Goal: Task Accomplishment & Management: Manage account settings

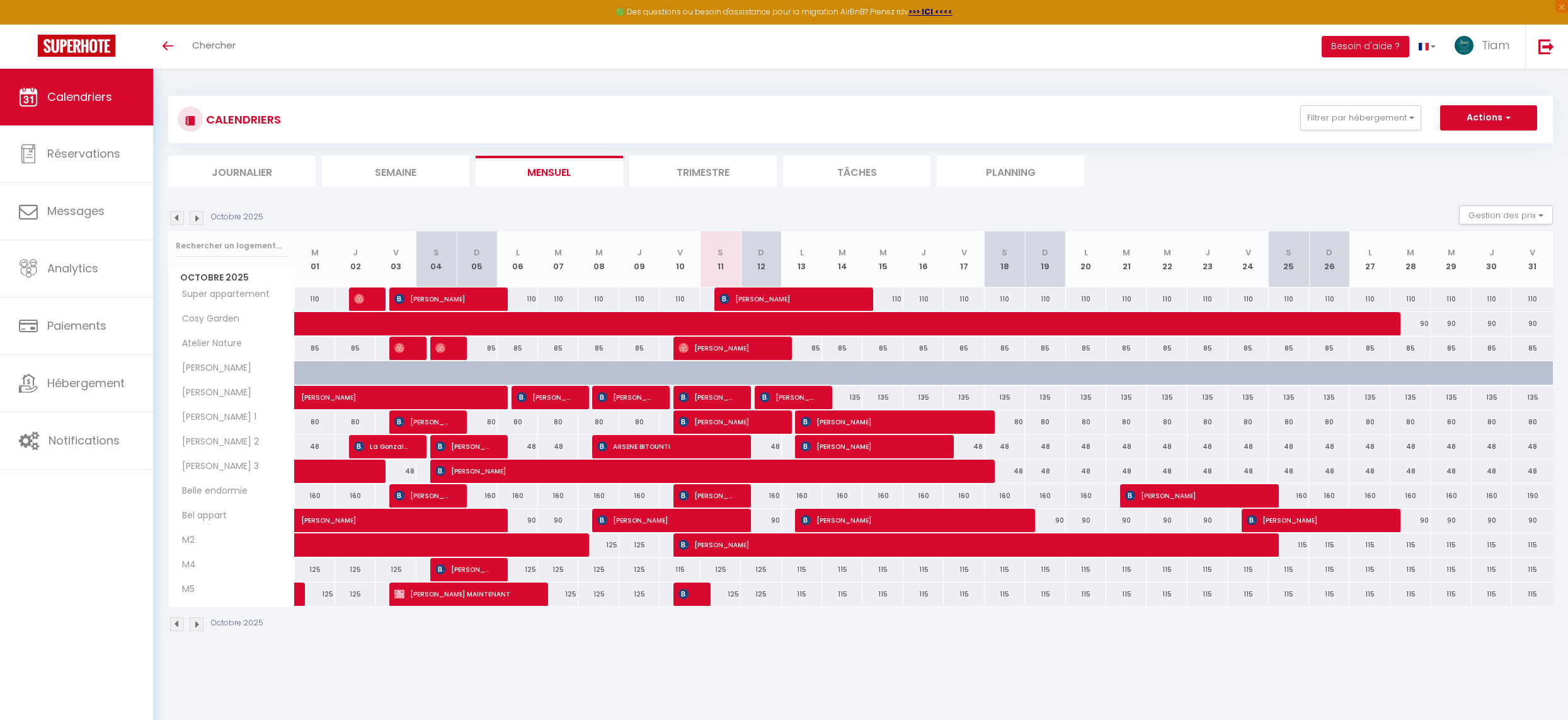
scroll to position [26, 0]
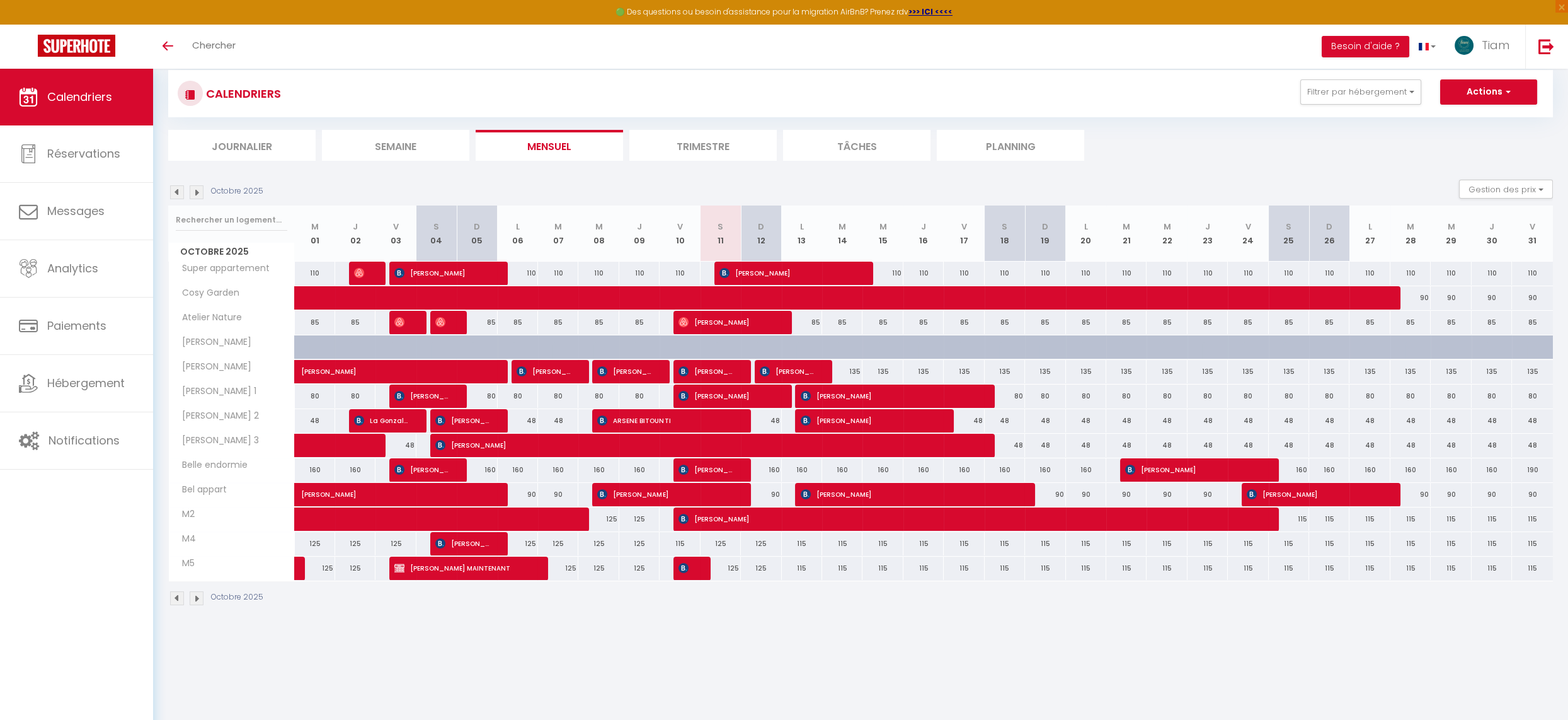
scroll to position [26, 0]
click at [83, 387] on span "Hébergement" at bounding box center [86, 382] width 78 height 16
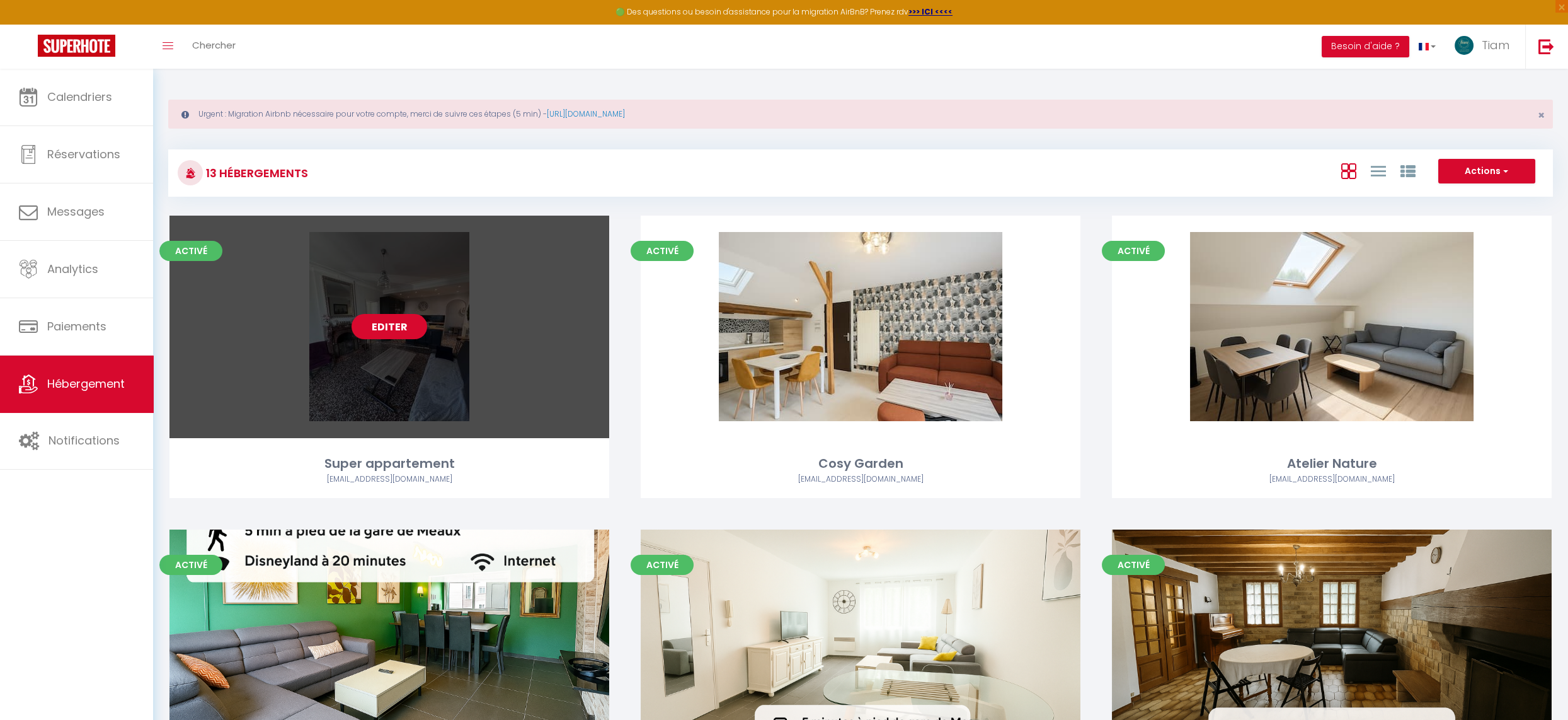
click at [398, 328] on link "Editer" at bounding box center [389, 326] width 76 height 25
select select "3"
select select "2"
select select "1"
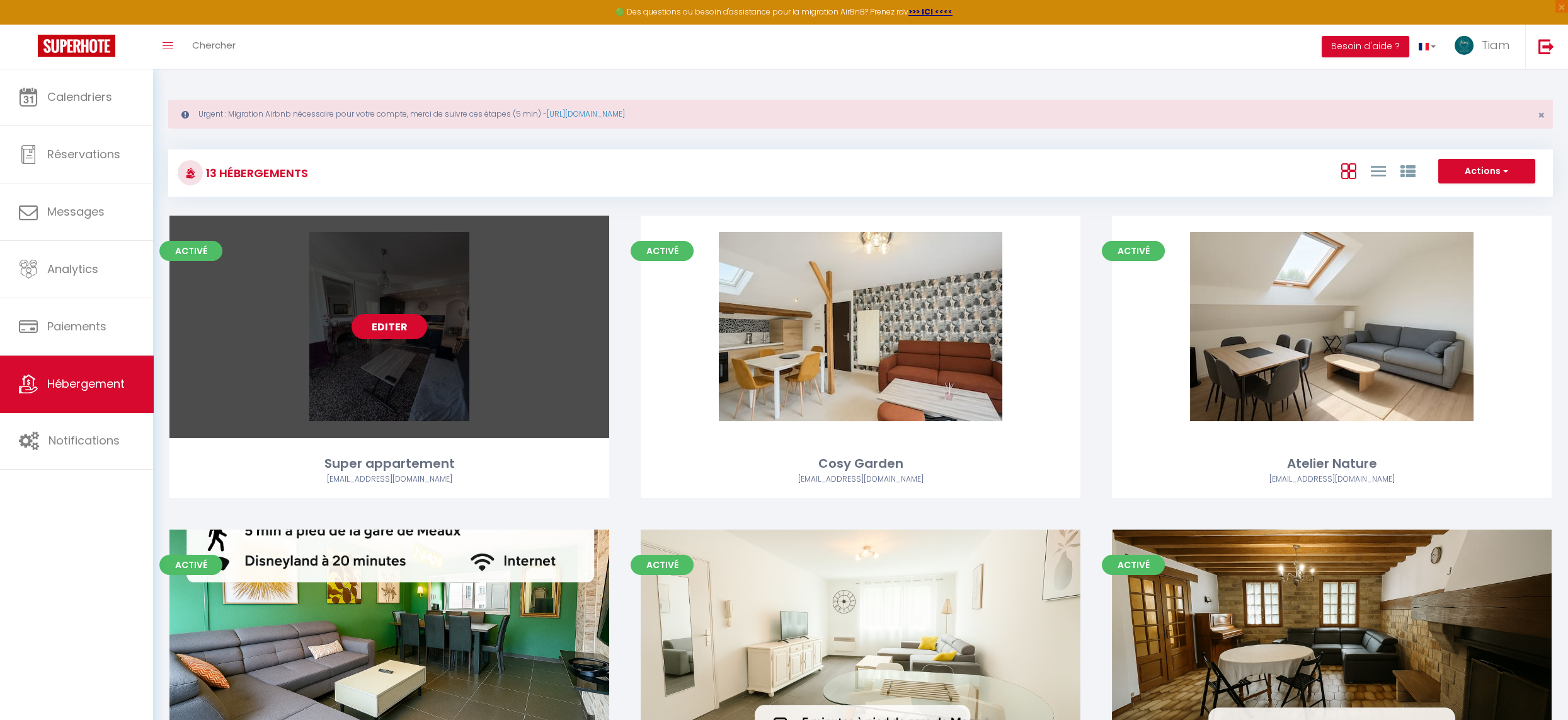
select select
select select "28"
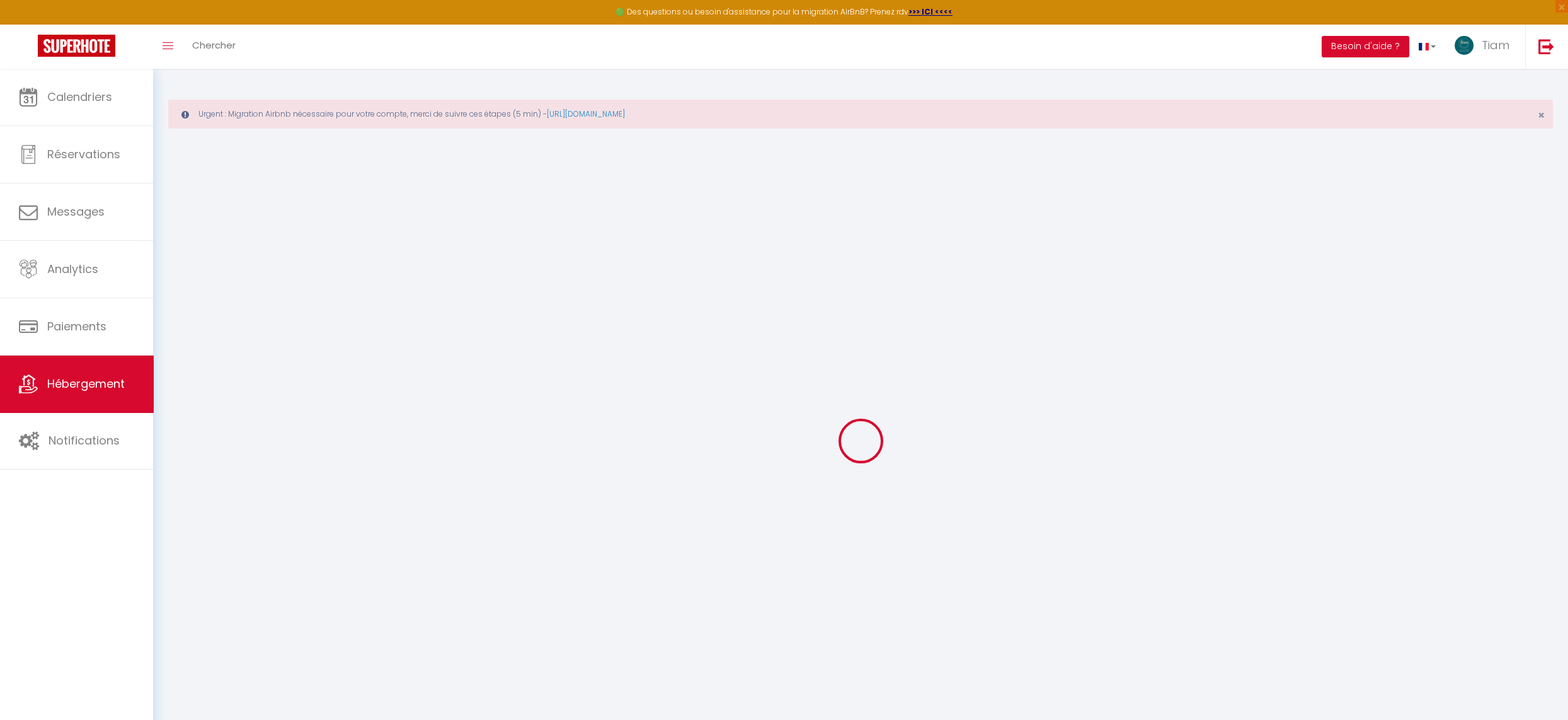
select select
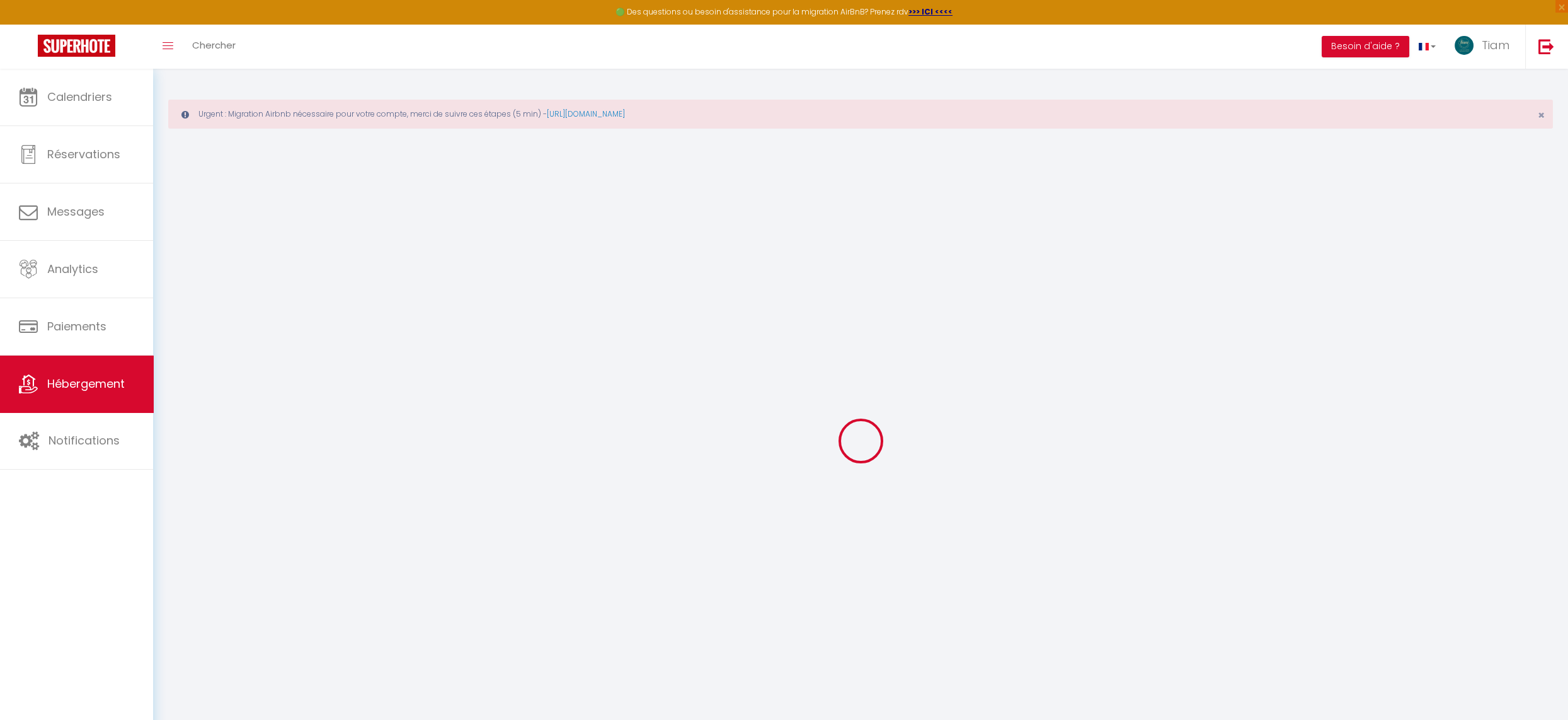
select select
checkbox input "false"
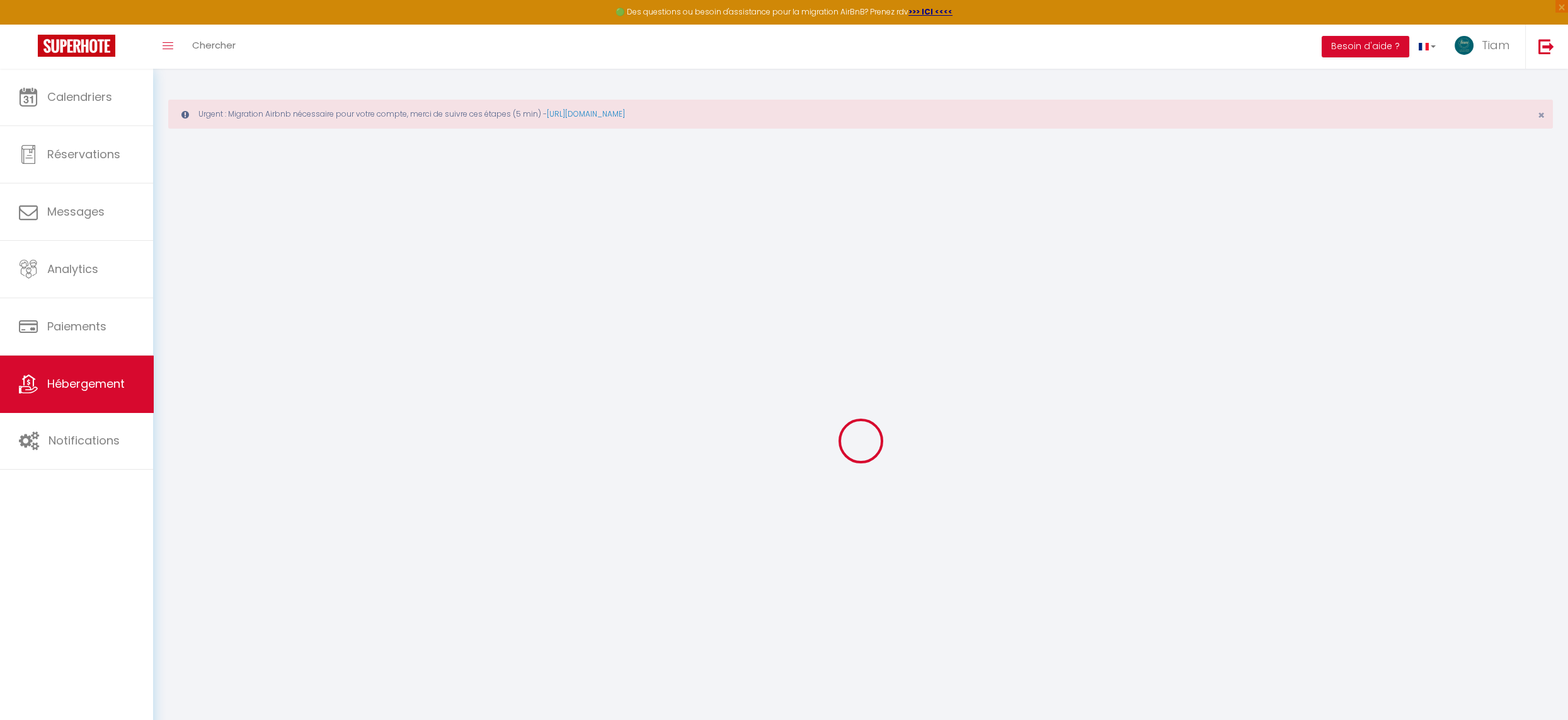
select select
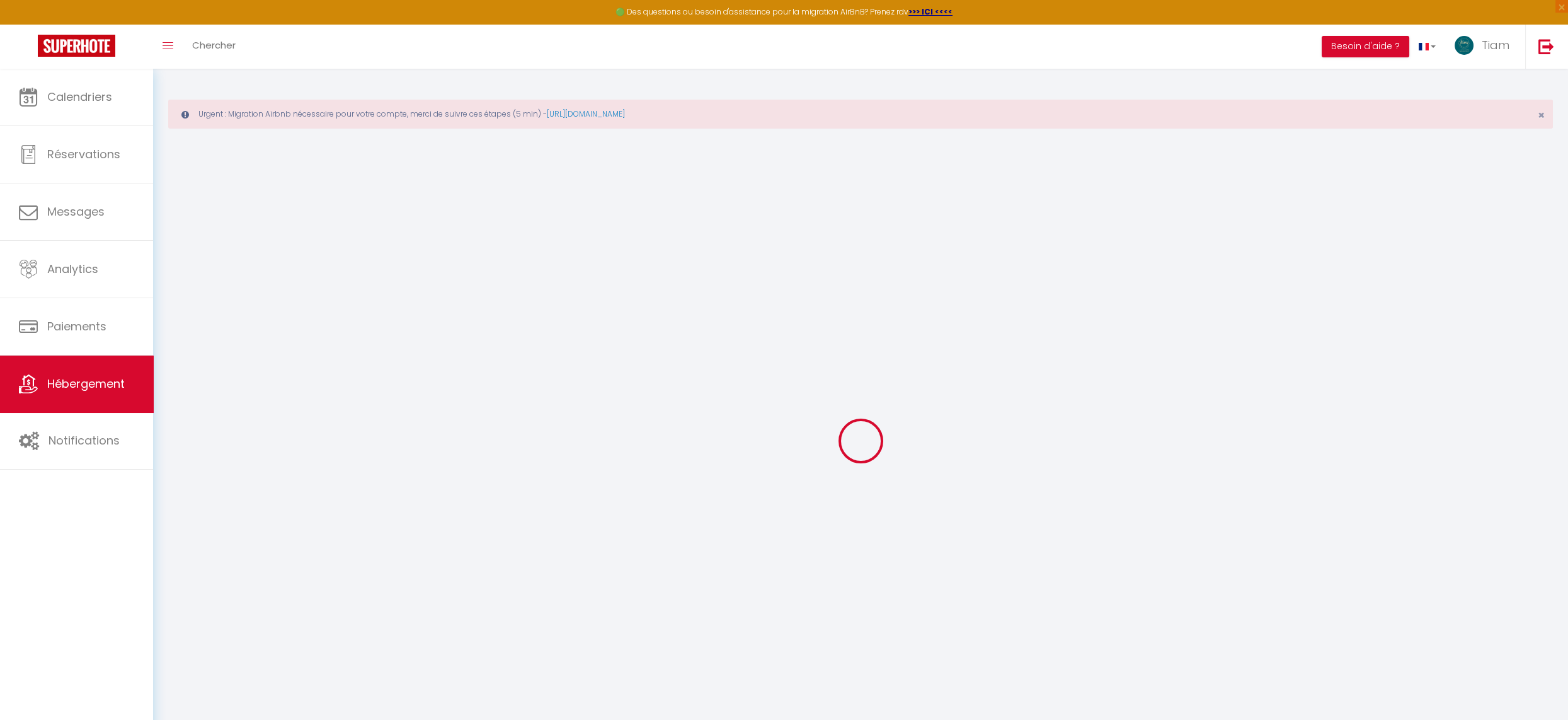
select select
checkbox input "false"
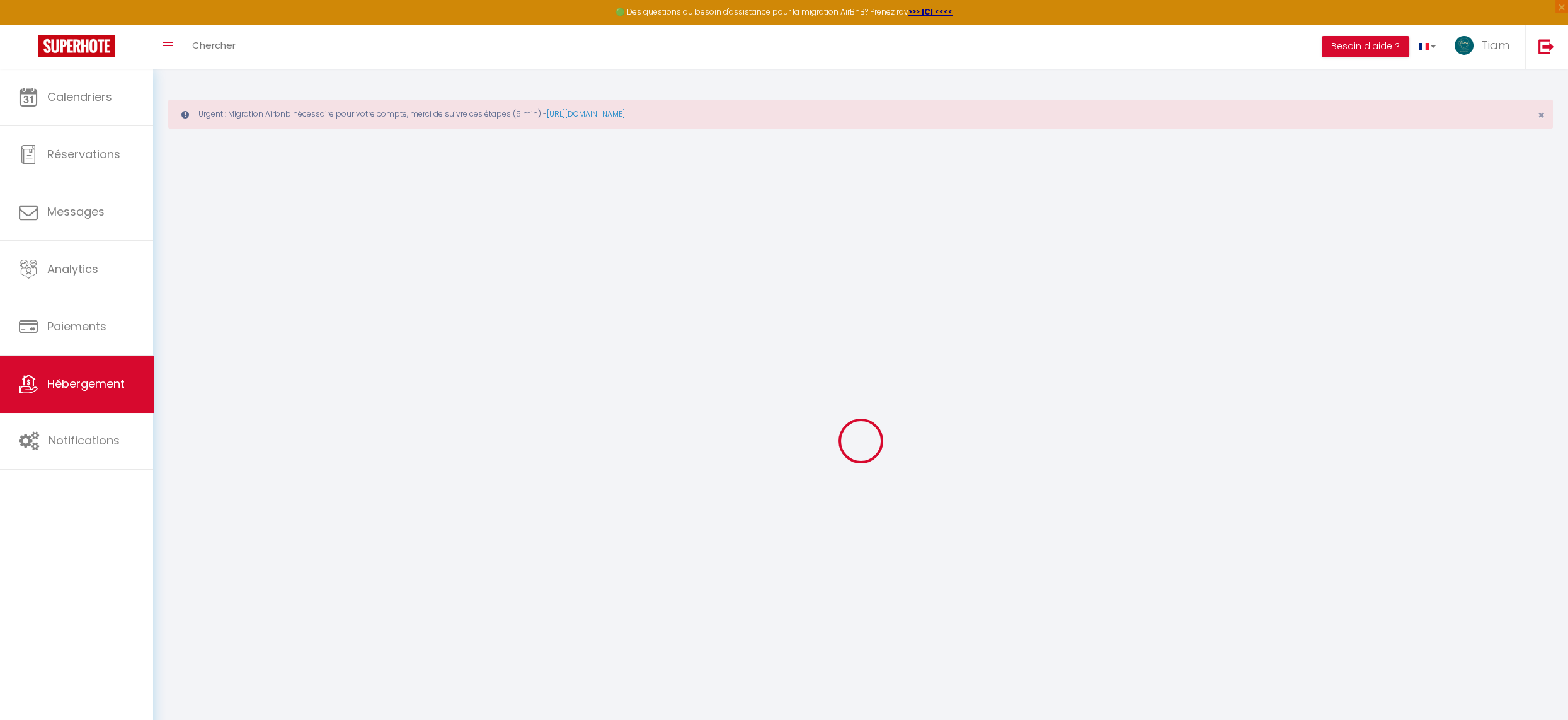
checkbox input "false"
select select
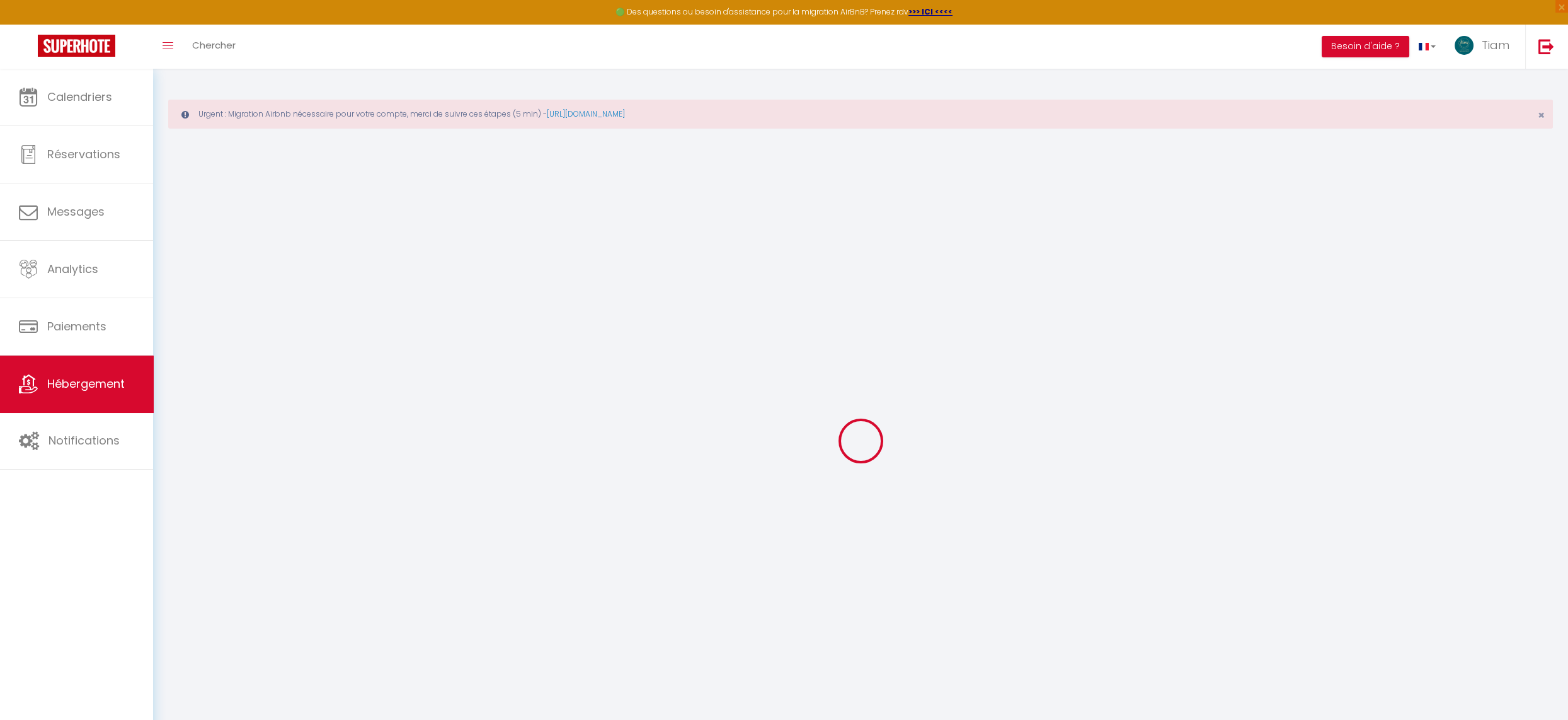
select select
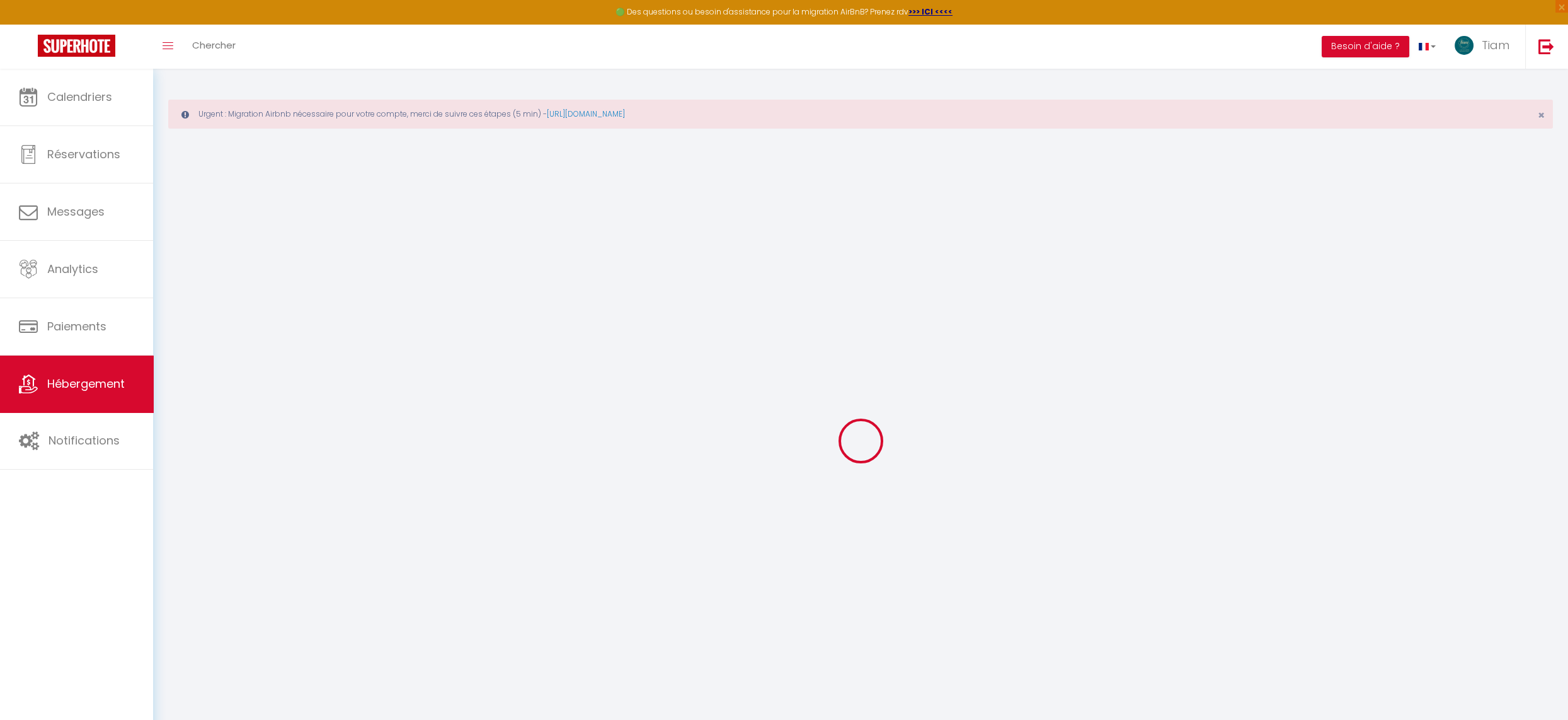
checkbox input "false"
select select
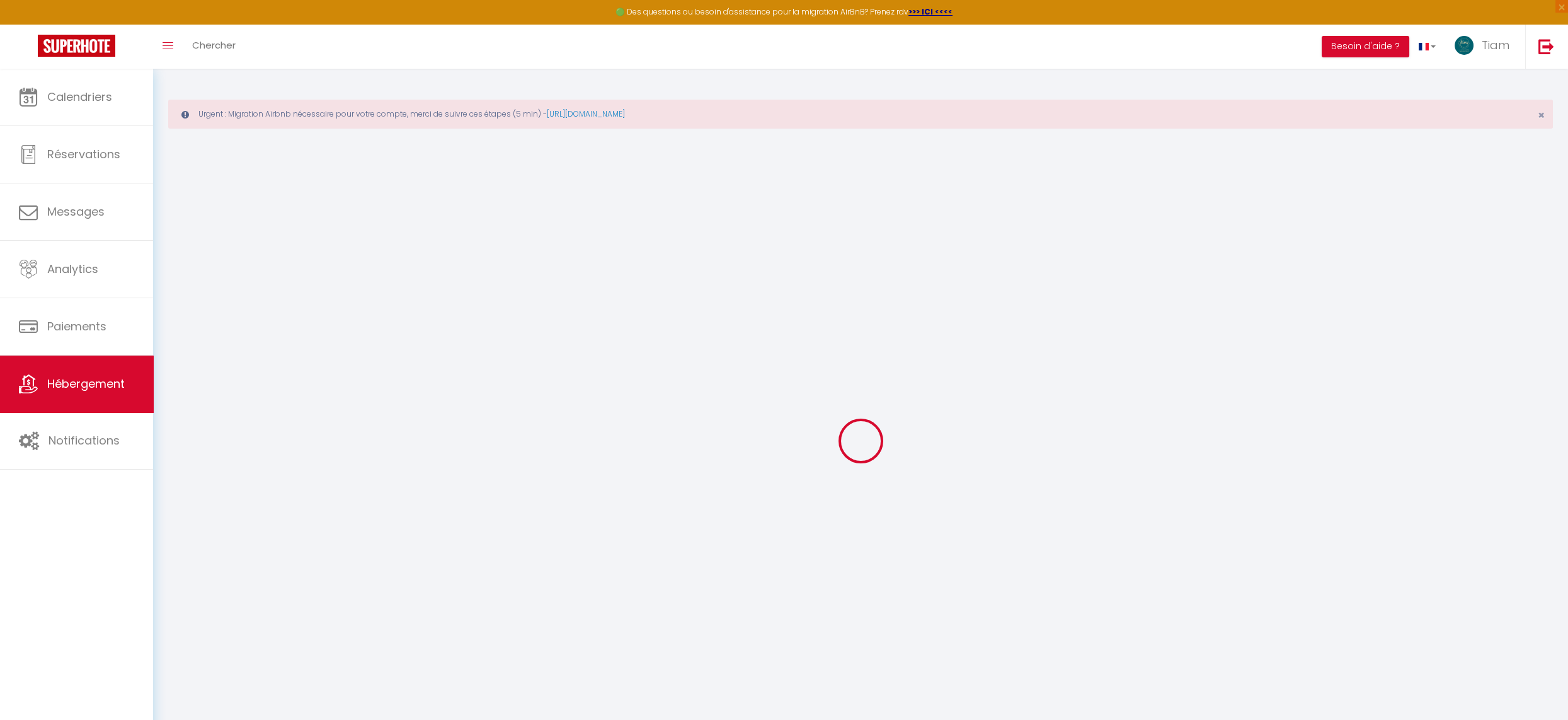
select select
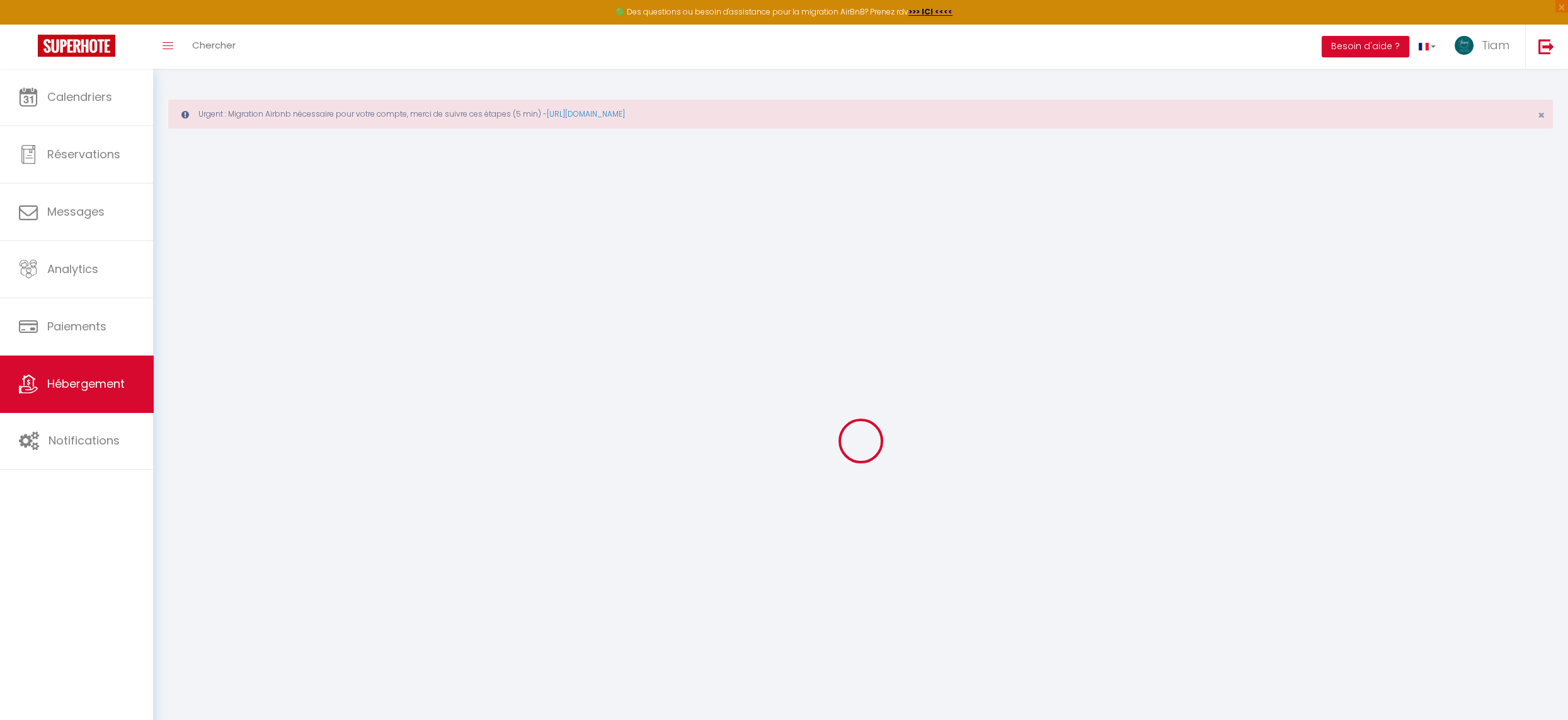
select select
checkbox input "false"
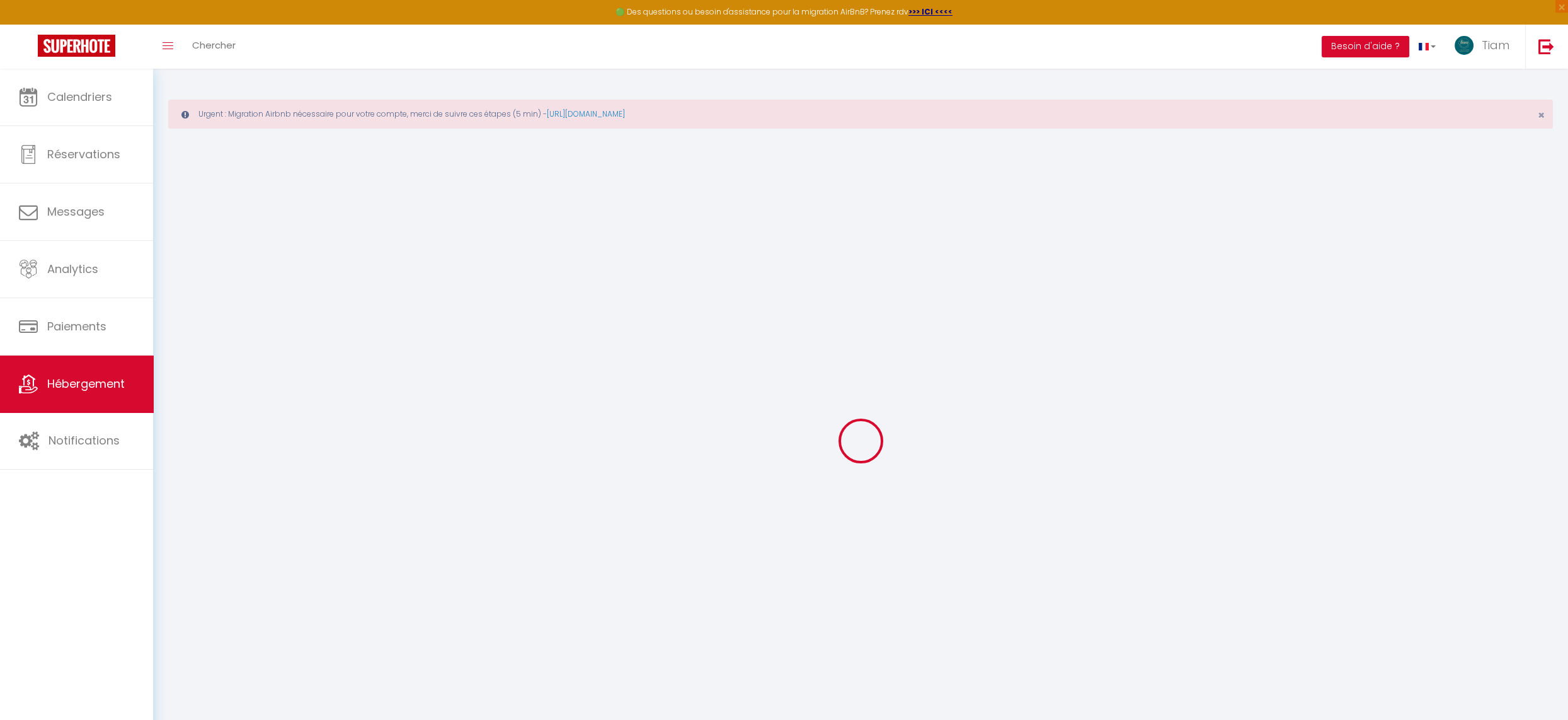
checkbox input "false"
select select
type input "Super appartement"
select select "6"
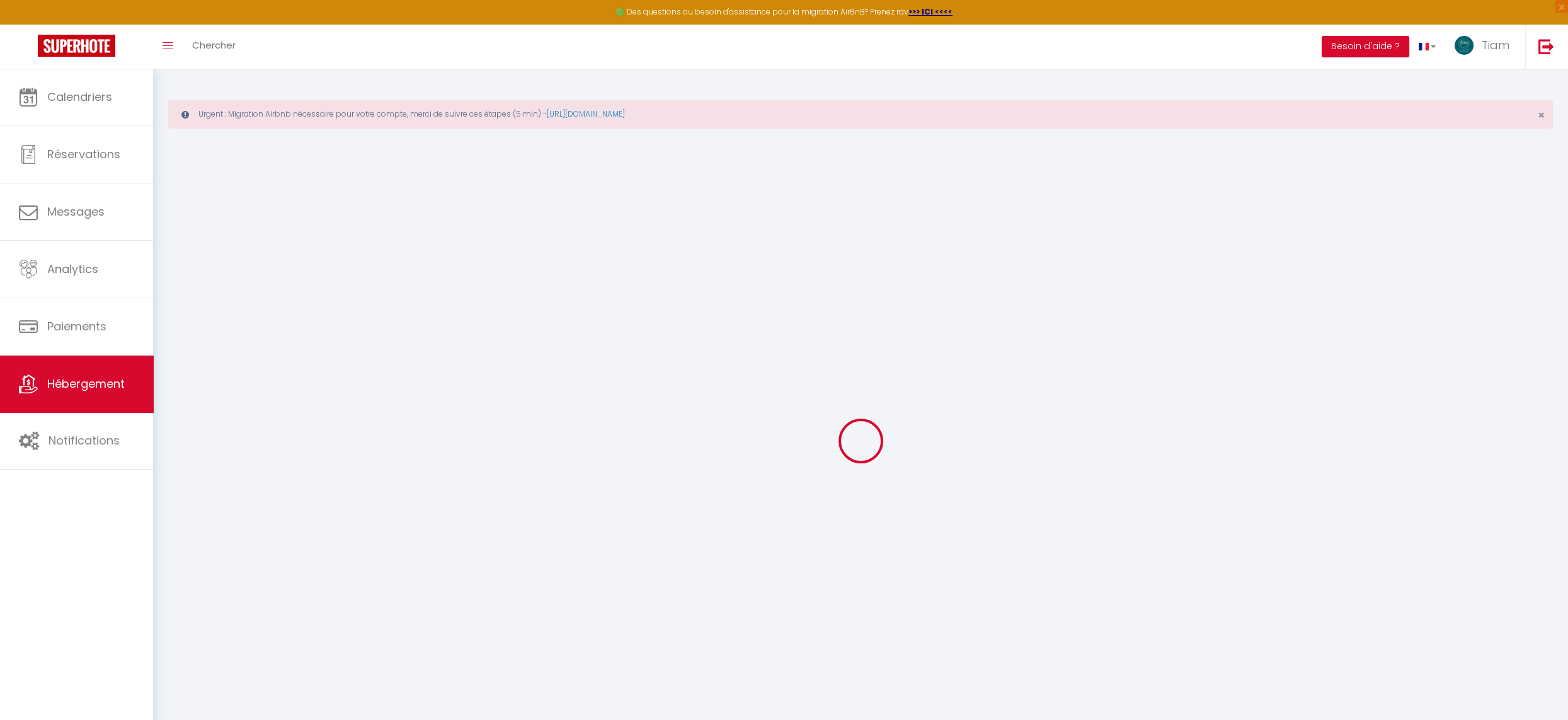
select select "2"
type input "100"
type input "60"
type input "400"
select select
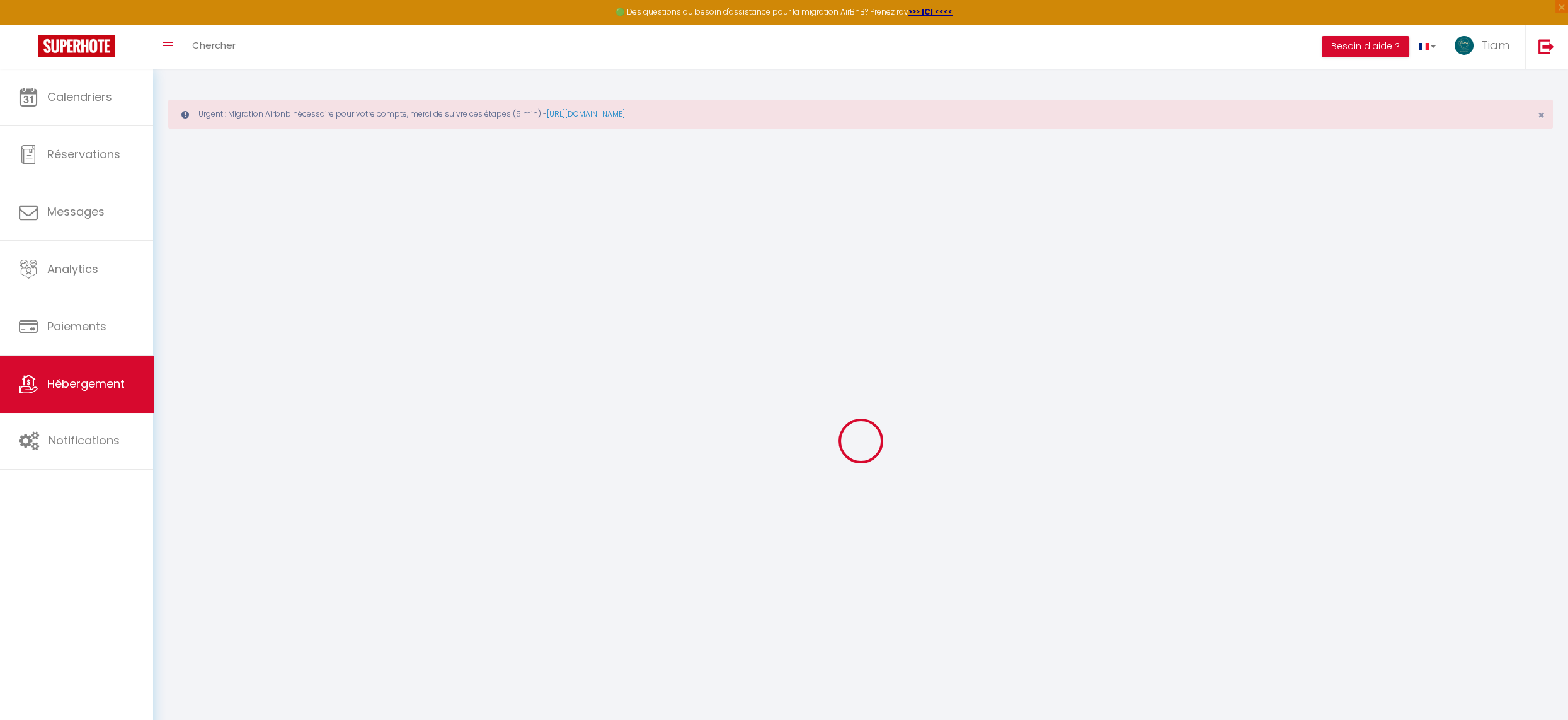
select select
type input "106A Rue de Moulignon"
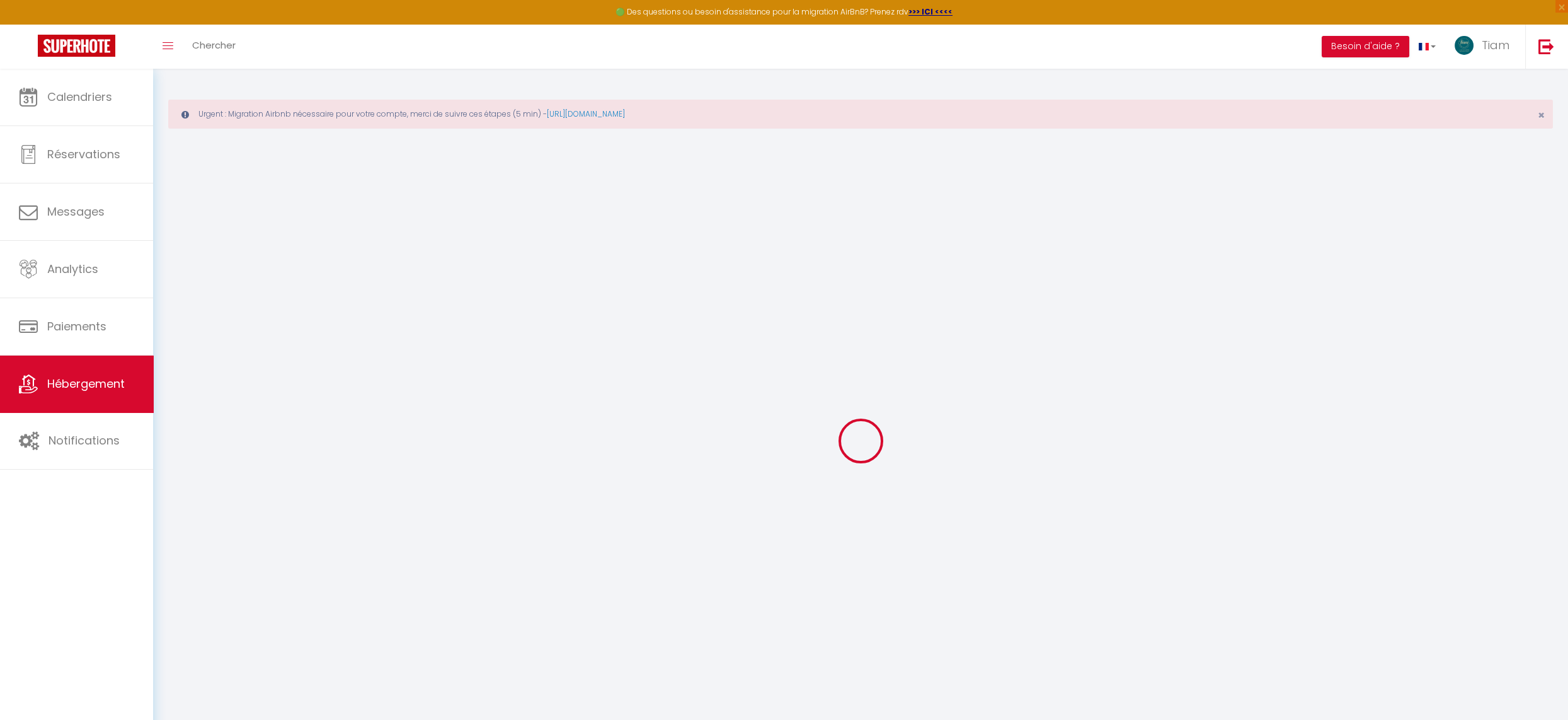
type input "77860"
type input "Quincy-Voisins"
type input "[EMAIL_ADDRESS][DOMAIN_NAME]"
select select "9540"
checkbox input "false"
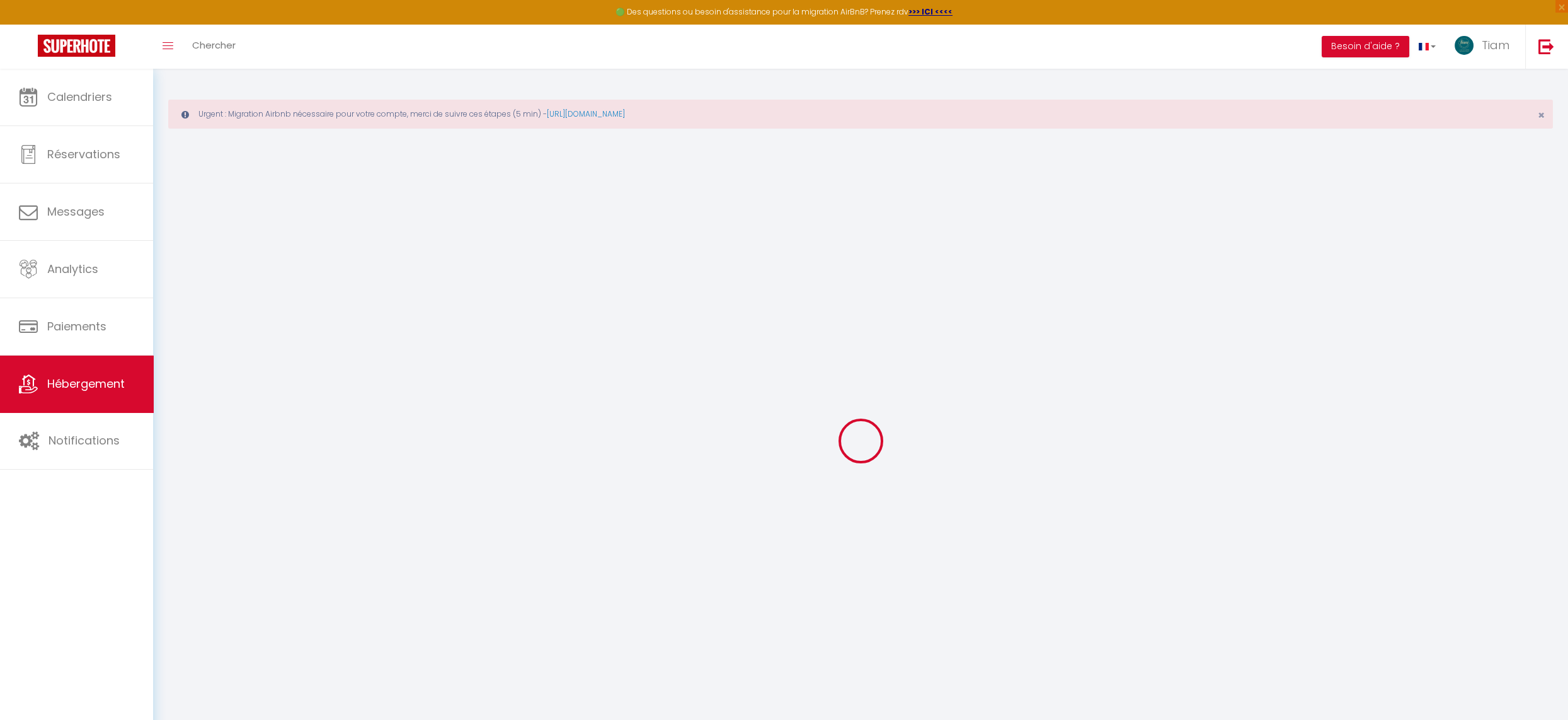
checkbox input "false"
type input "0"
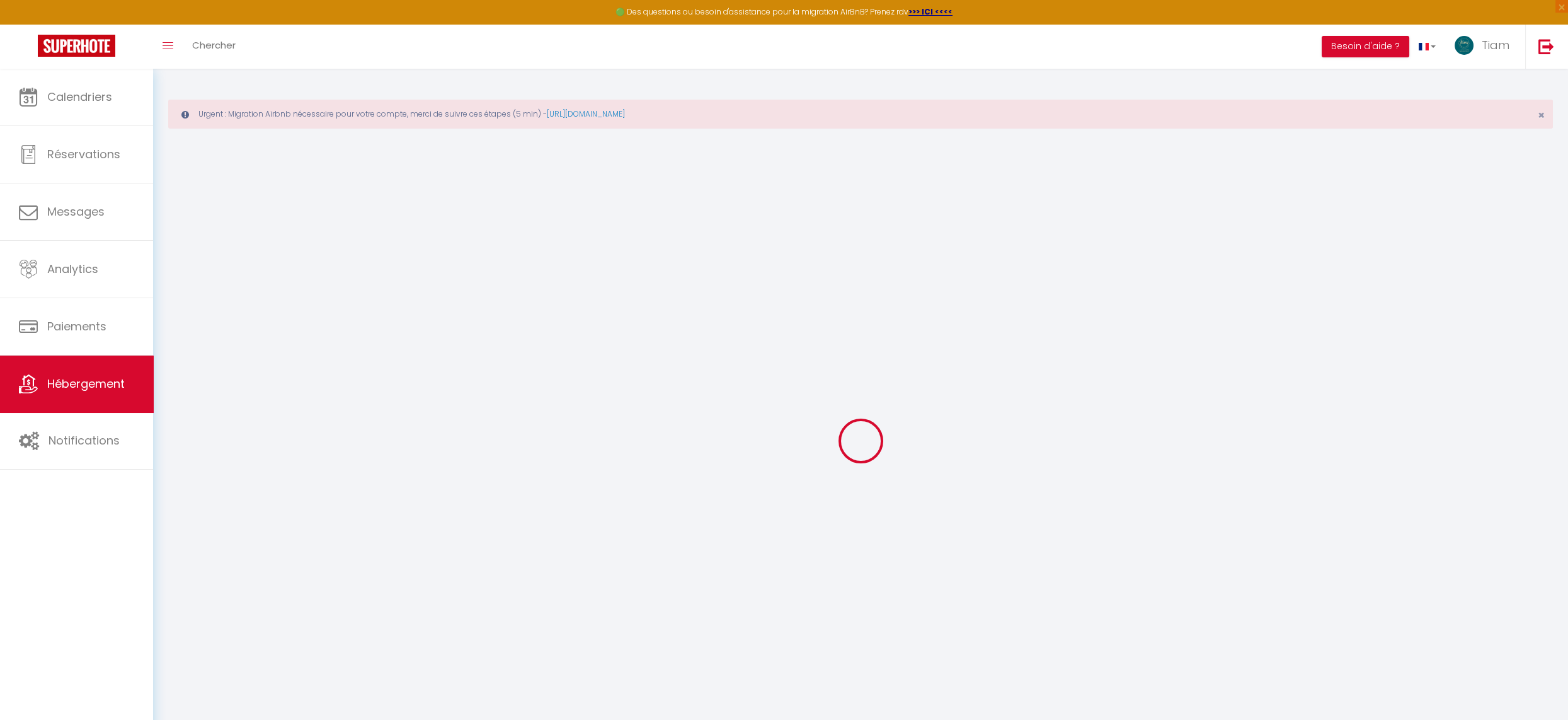
type input "0"
select select
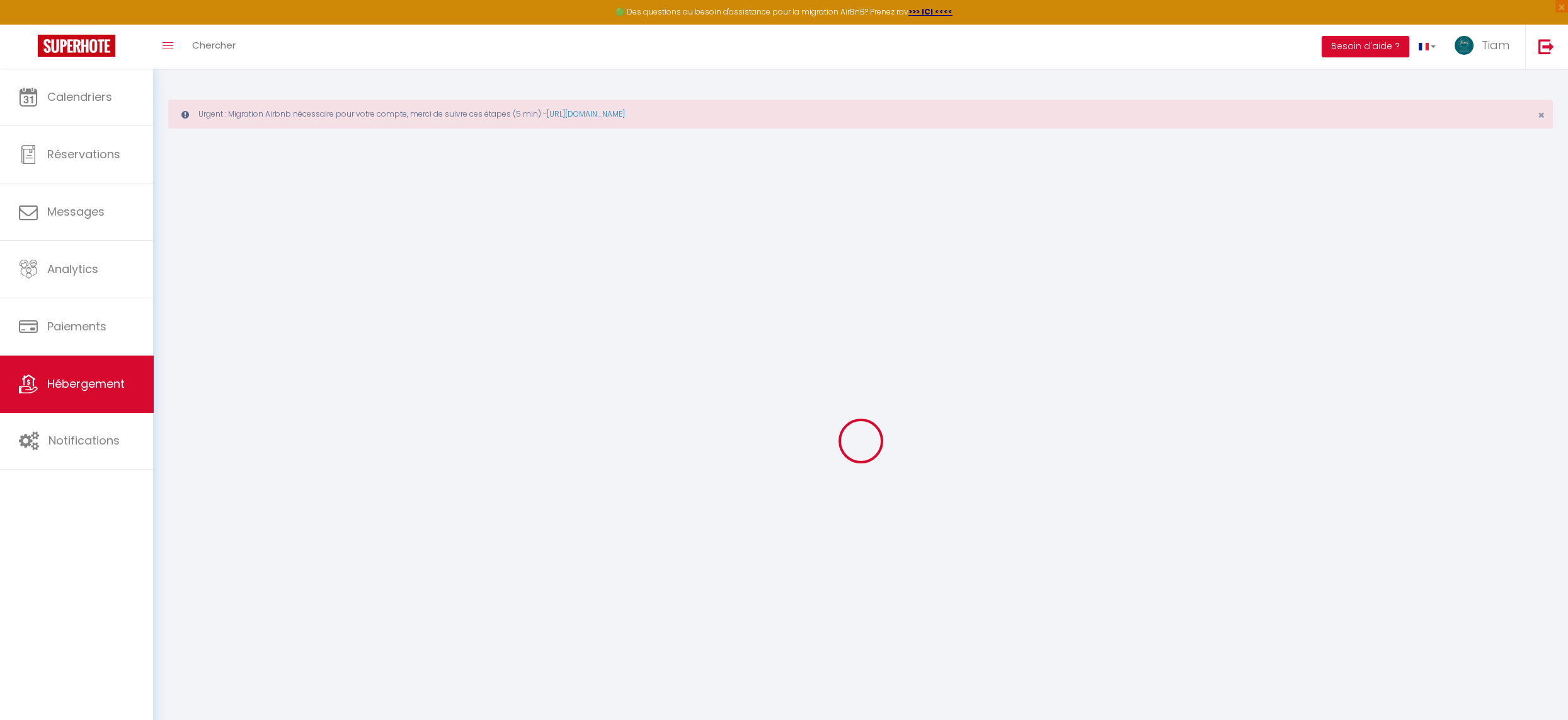
select select
checkbox input "false"
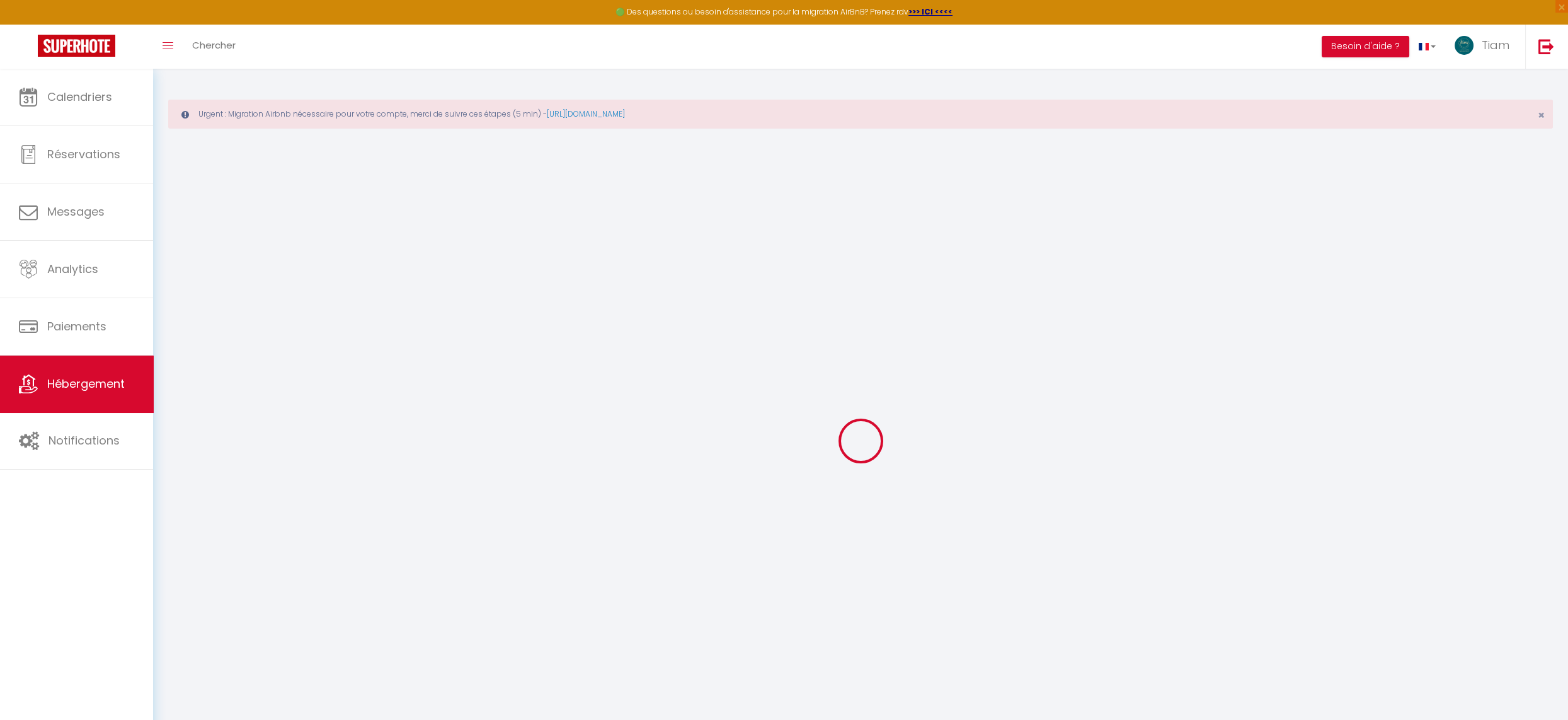
checkbox input "false"
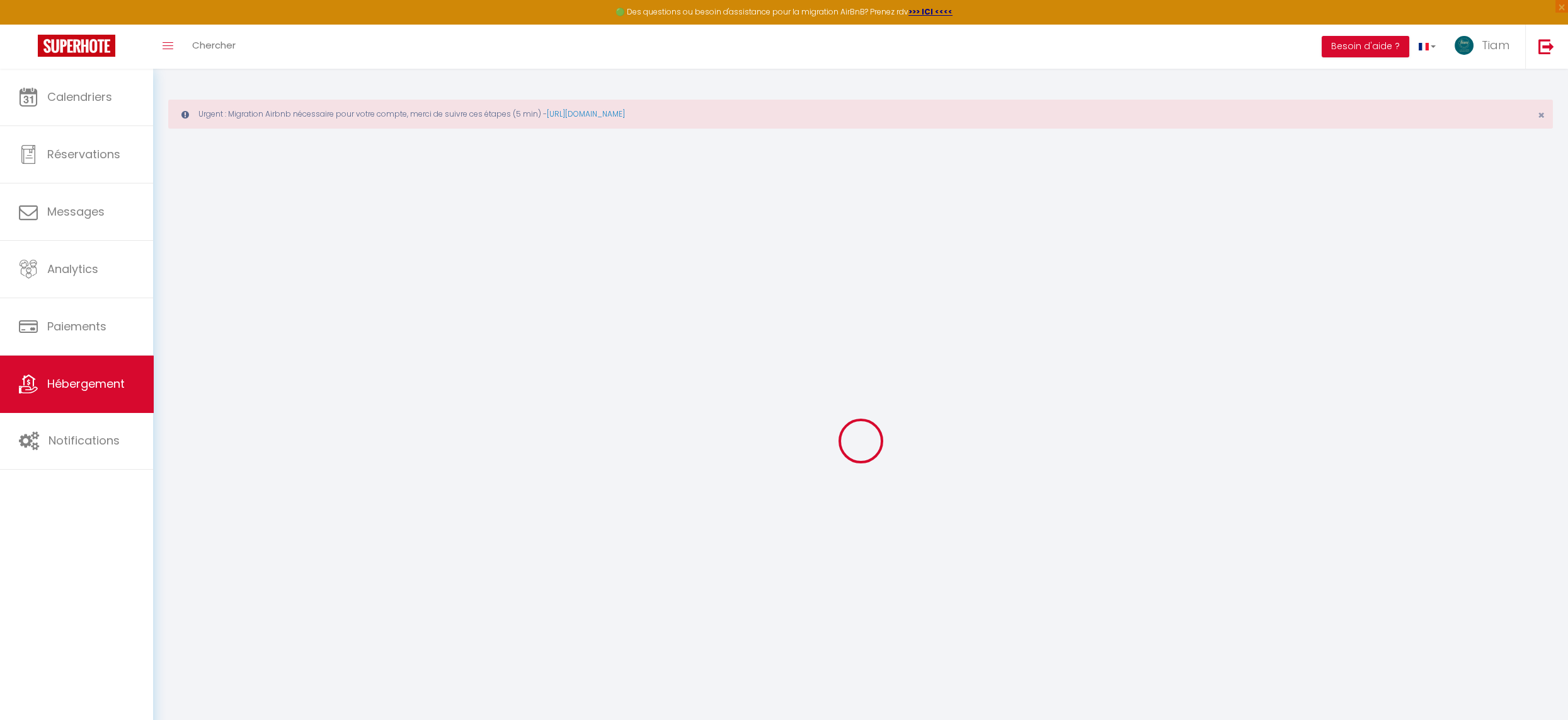
checkbox input "false"
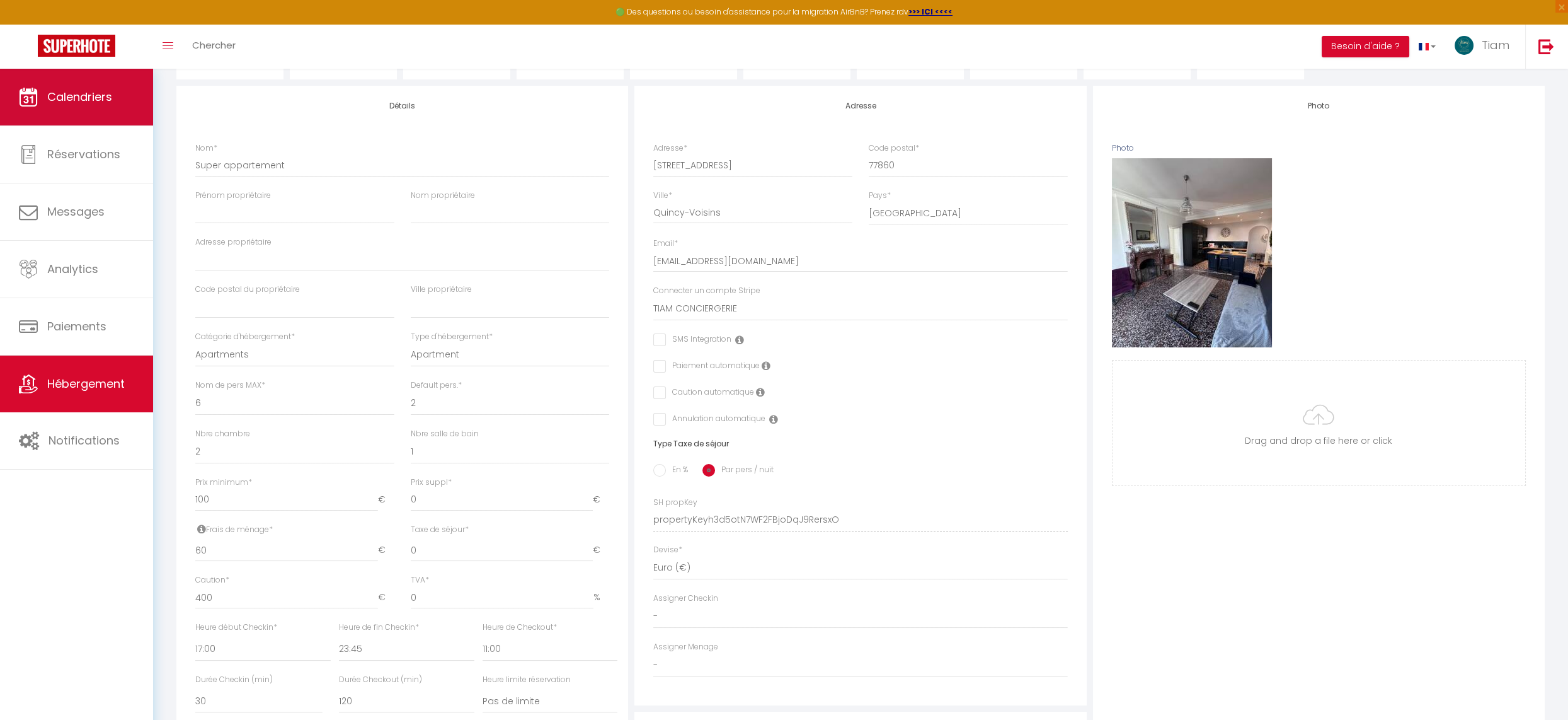
scroll to position [172, 0]
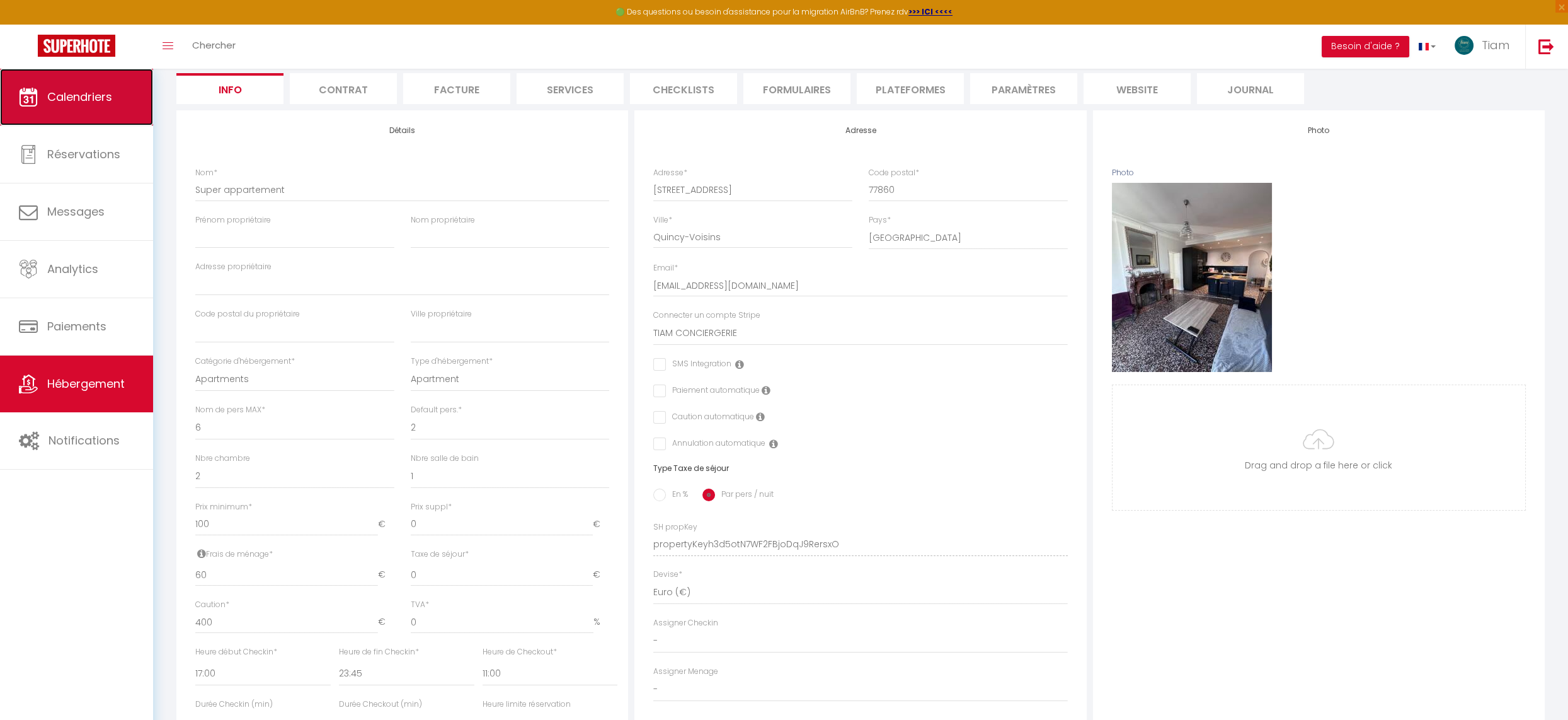
click at [103, 119] on link "Calendriers" at bounding box center [76, 96] width 153 height 56
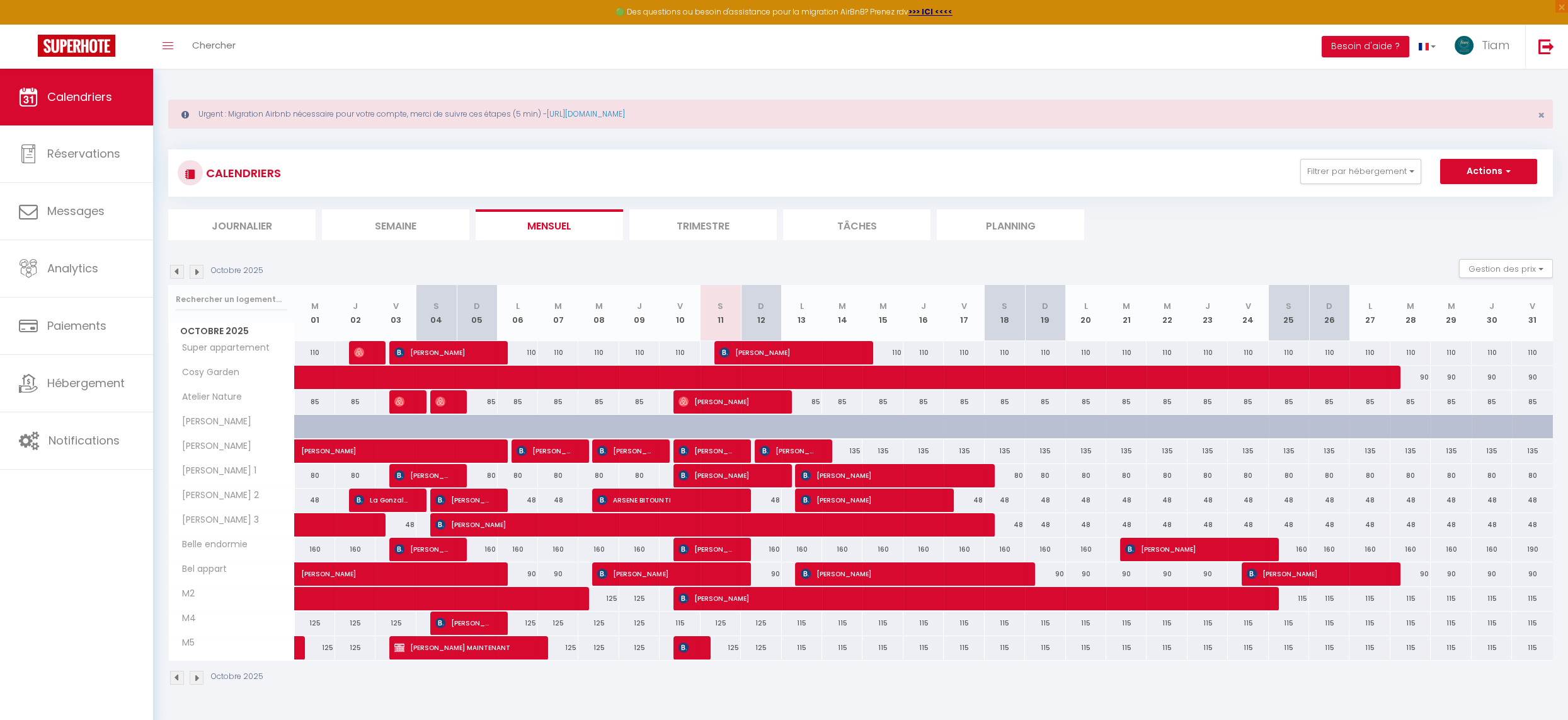
scroll to position [1, 0]
click at [781, 447] on span "[PERSON_NAME]" at bounding box center [787, 449] width 54 height 24
select select "OK"
select select "KO"
select select "0"
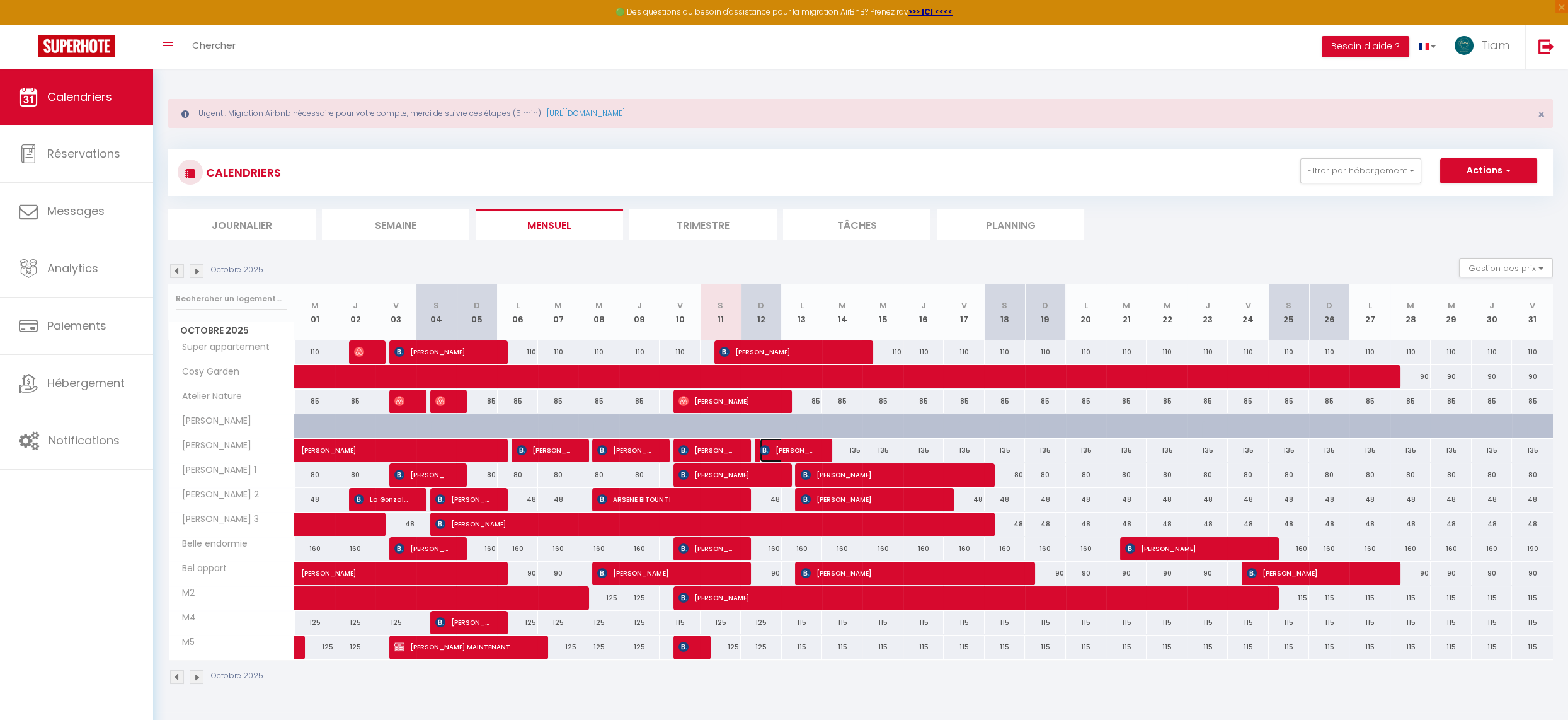
select select "0"
select select "1"
select select
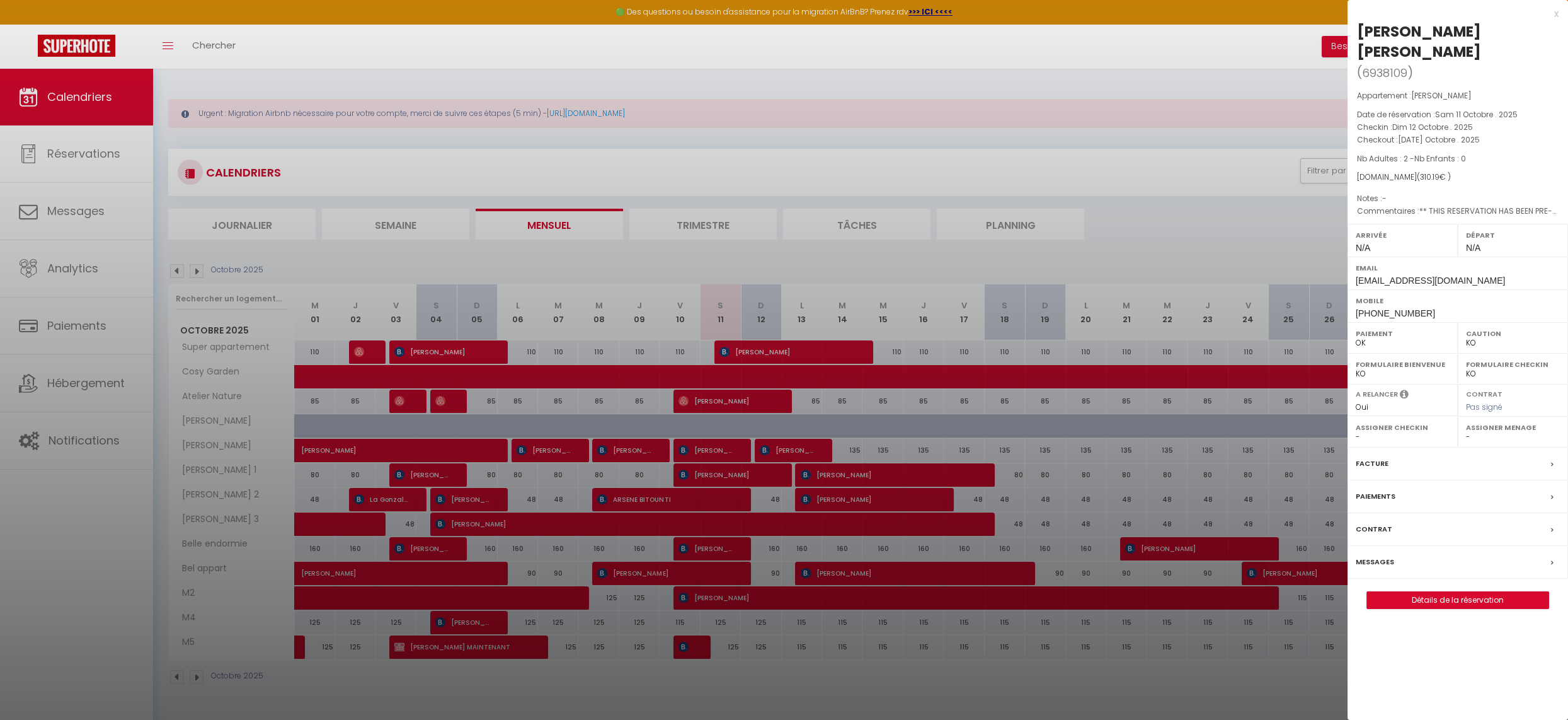
click at [734, 447] on div at bounding box center [784, 360] width 1568 height 720
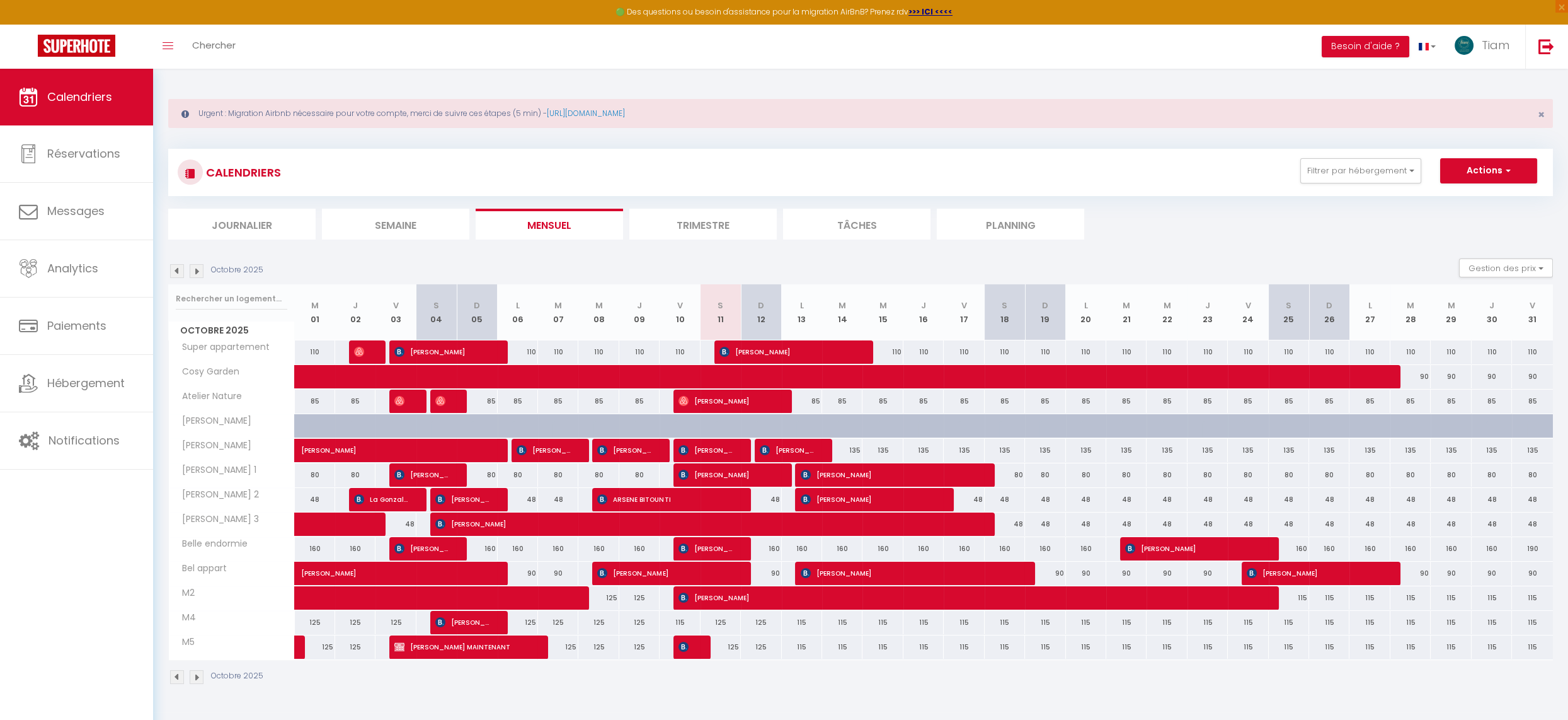
click at [734, 447] on div at bounding box center [720, 450] width 40 height 24
type input "125"
type input "Sam 11 Octobre 2025"
type input "Dim 12 Octobre 2025"
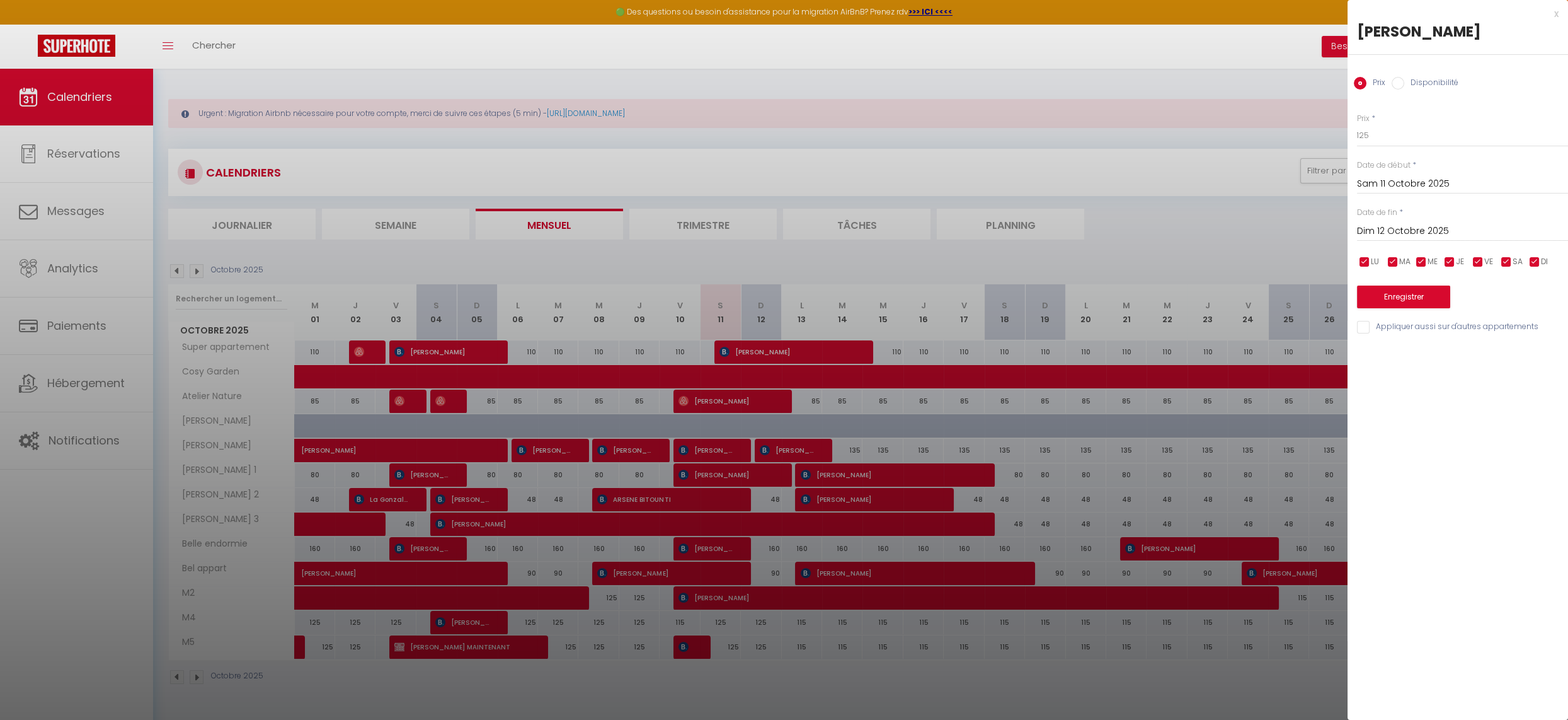
click at [731, 447] on div at bounding box center [784, 360] width 1568 height 720
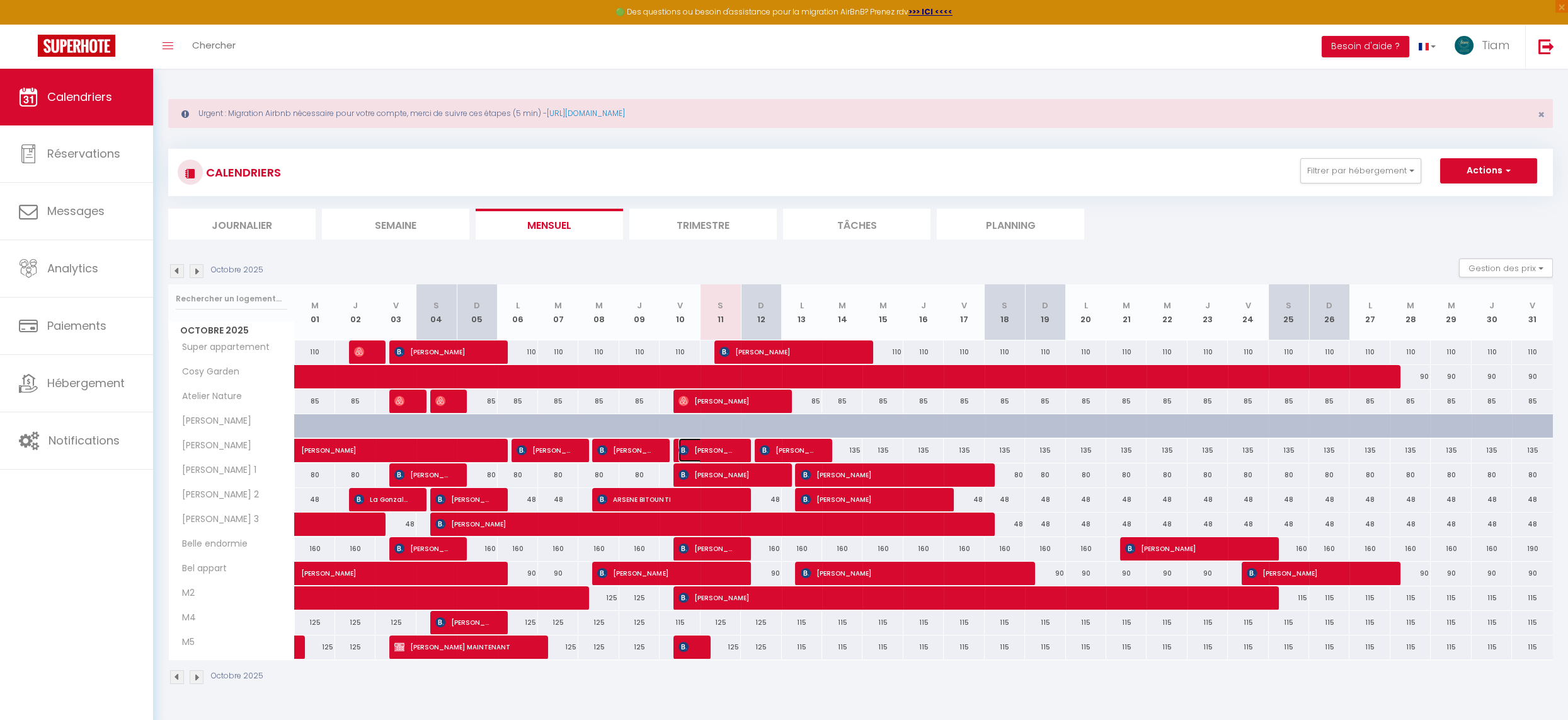
click at [714, 447] on span "[PERSON_NAME]" at bounding box center [705, 449] width 54 height 24
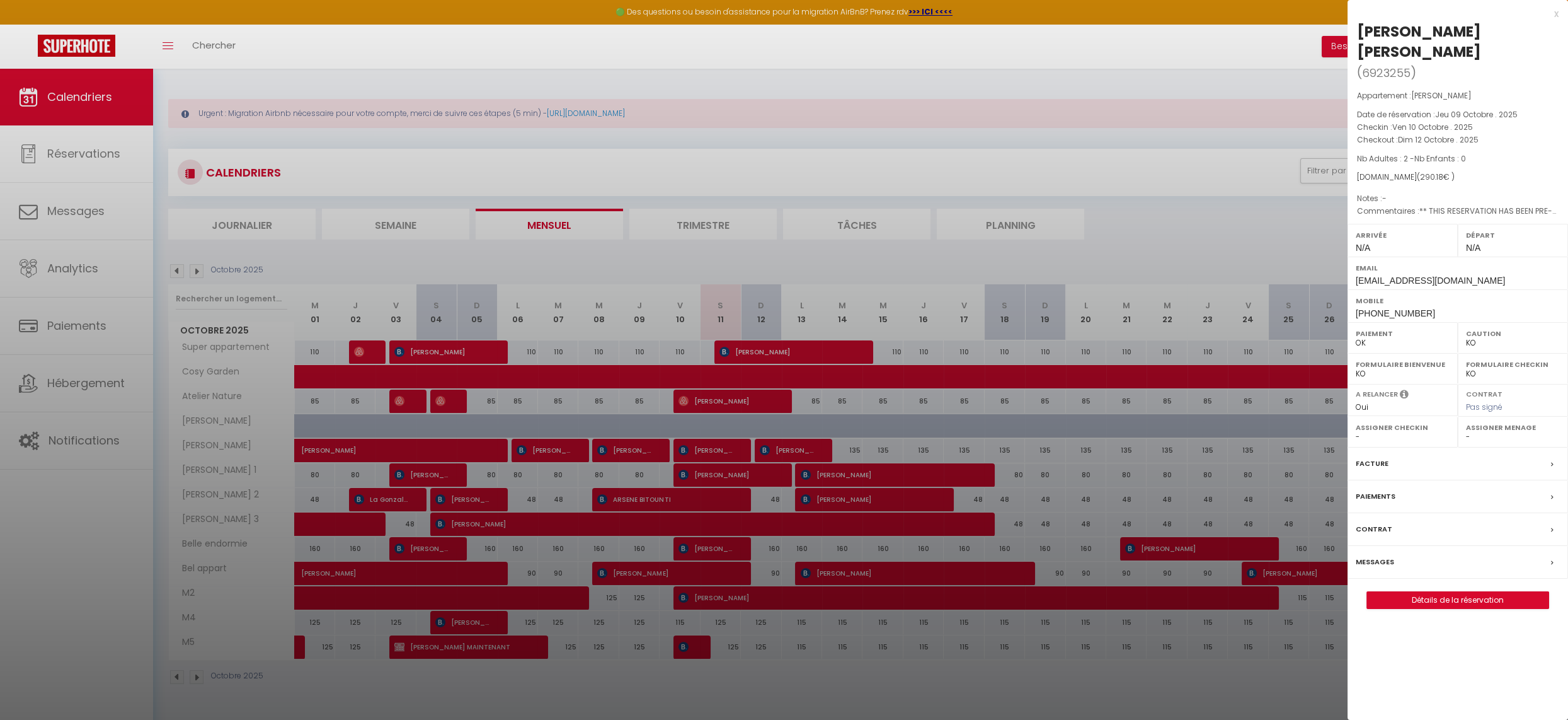
click at [637, 447] on div at bounding box center [784, 360] width 1568 height 720
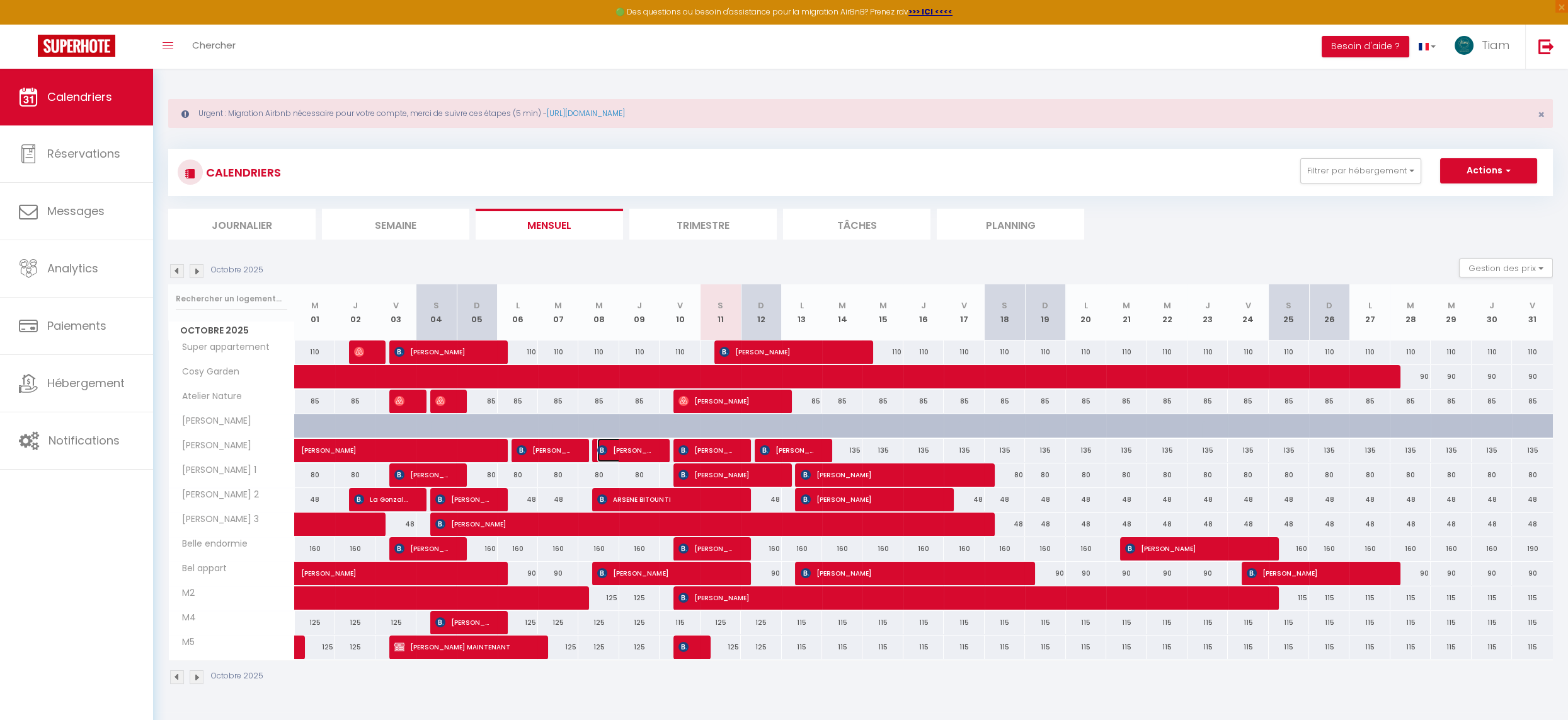
click at [637, 447] on span "[PERSON_NAME]" at bounding box center [624, 449] width 54 height 24
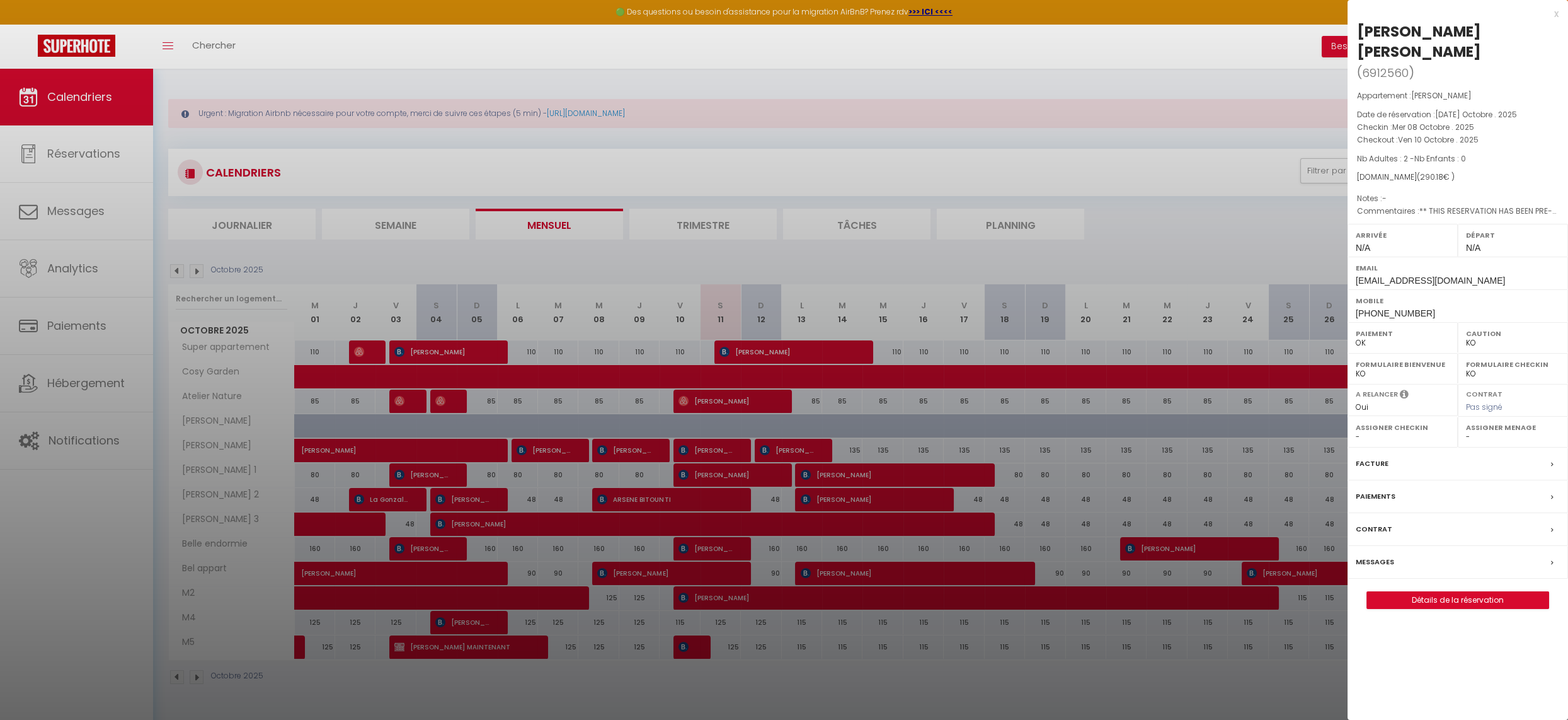
click at [703, 447] on div at bounding box center [784, 360] width 1568 height 720
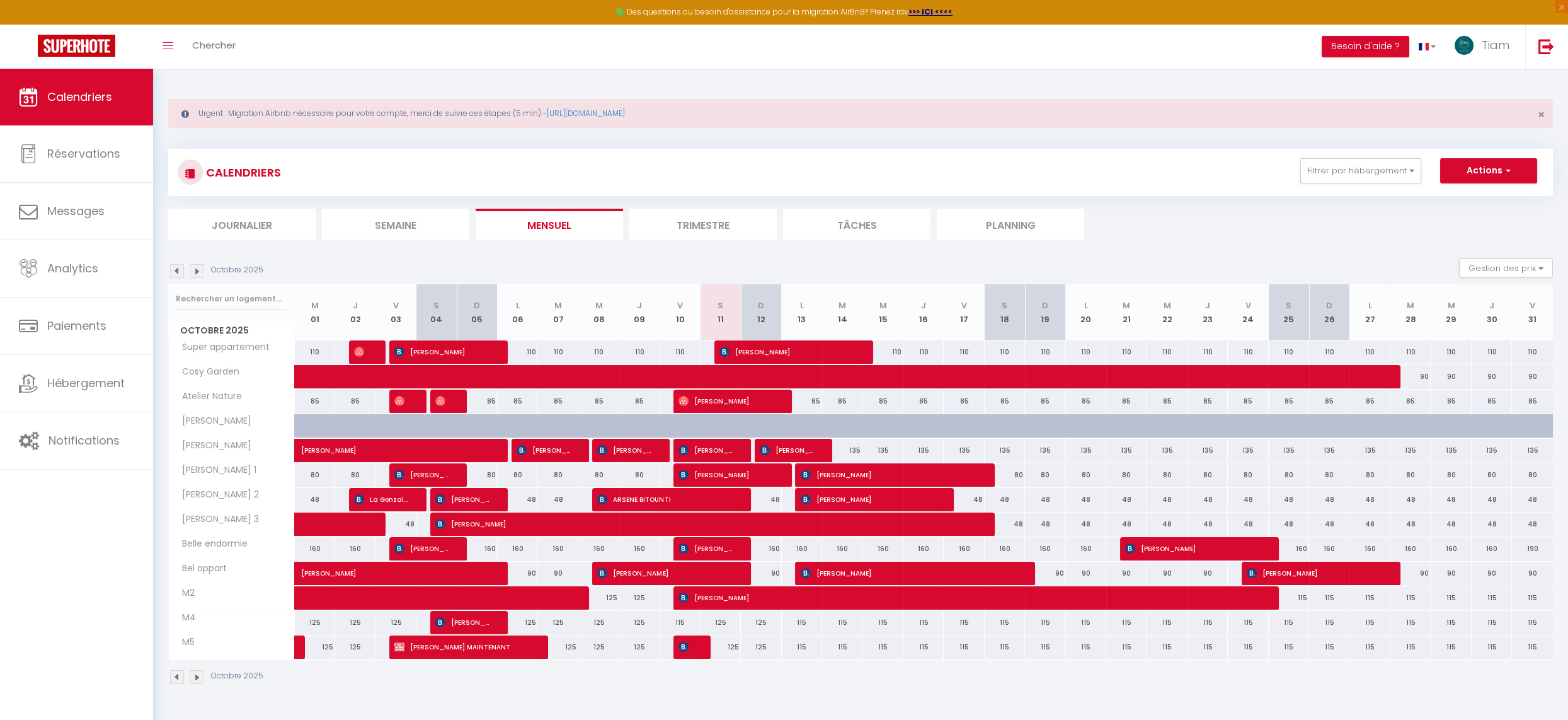
scroll to position [0, 0]
click at [922, 150] on div "CALENDRIERS Filtrer par hébergement Tous Super appartement Cosy Garden Atelier …" at bounding box center [860, 173] width 1385 height 47
click at [761, 150] on div "CALENDRIERS Filtrer par hébergement Tous Super appartement Cosy Garden Atelier …" at bounding box center [860, 173] width 1385 height 47
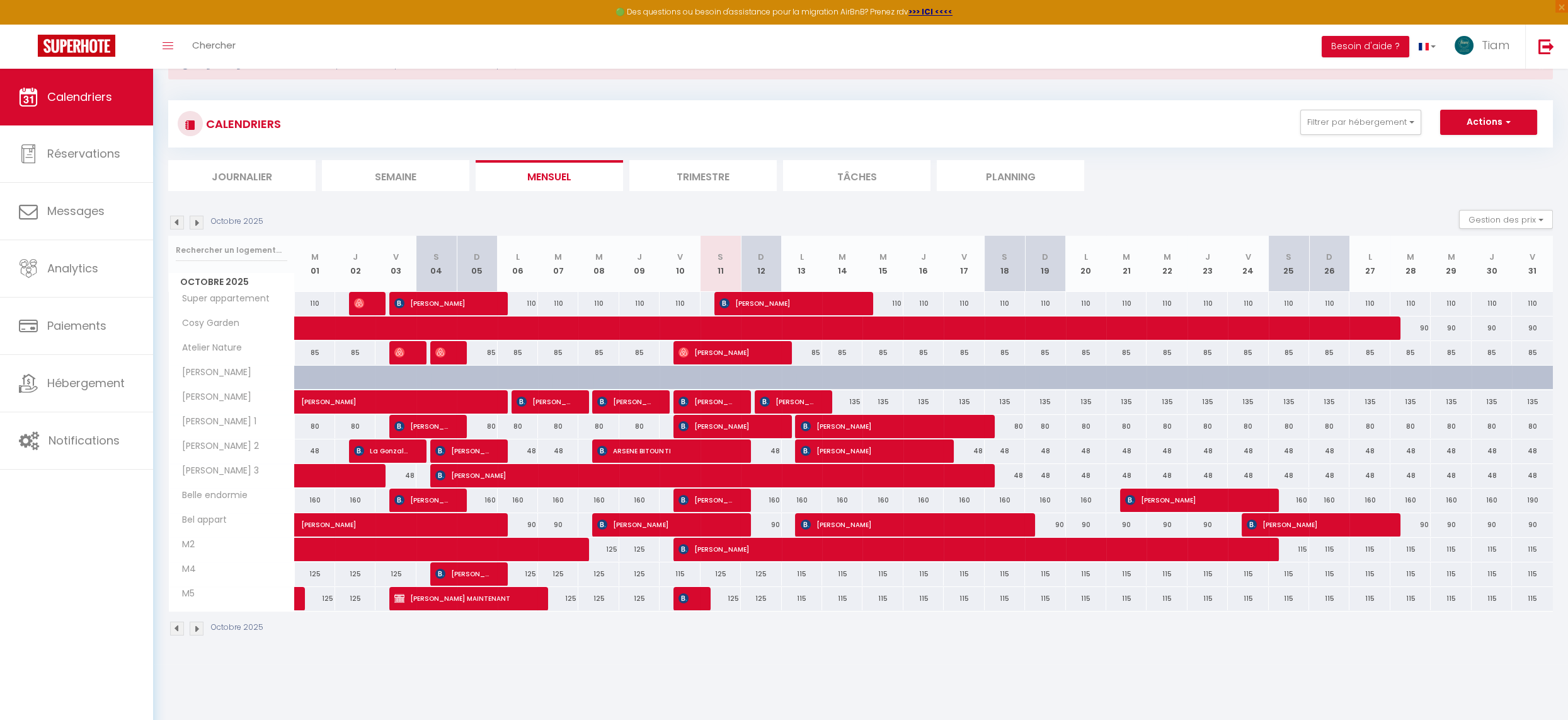
scroll to position [47, 0]
